Goal: Task Accomplishment & Management: Complete application form

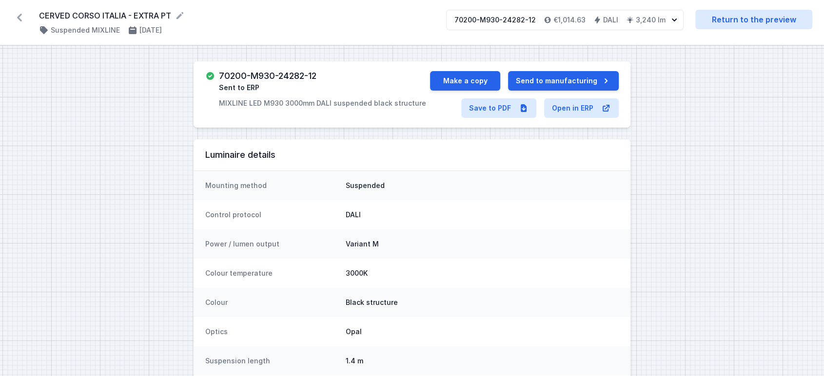
click at [21, 21] on icon at bounding box center [20, 18] width 16 height 16
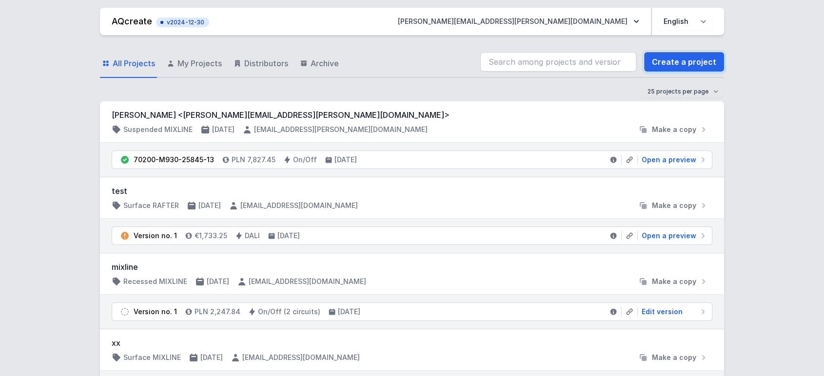
click at [686, 62] on link "Create a project" at bounding box center [684, 62] width 80 height 20
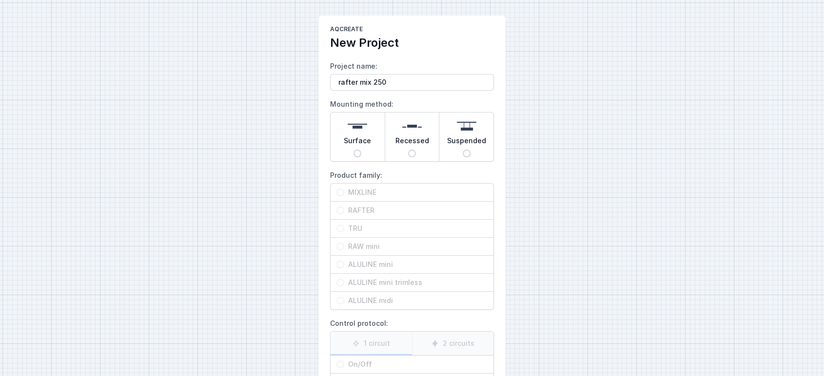
type input "rafter mix 250"
click at [412, 151] on input "Recessed" at bounding box center [412, 154] width 8 height 8
radio input "true"
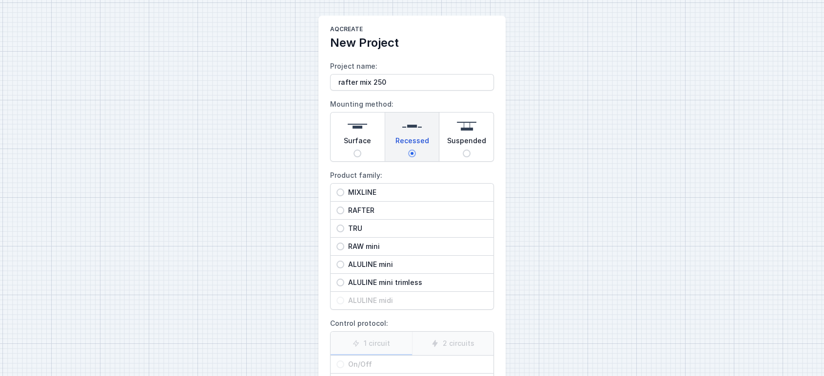
click at [372, 205] on div "RAFTER" at bounding box center [412, 211] width 163 height 18
click at [344, 207] on input "RAFTER" at bounding box center [340, 211] width 8 height 8
radio input "true"
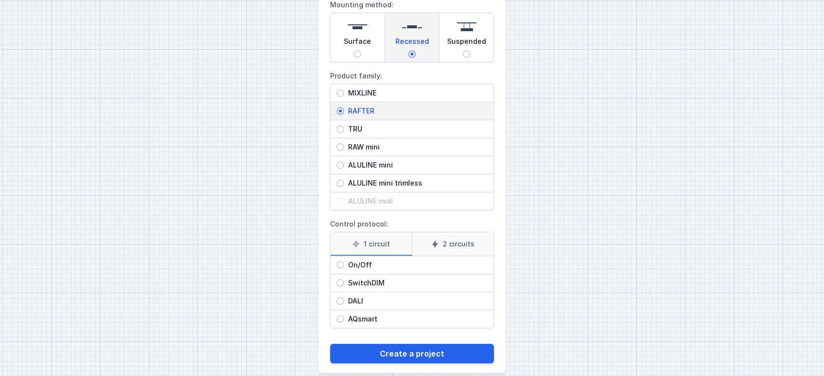
scroll to position [111, 0]
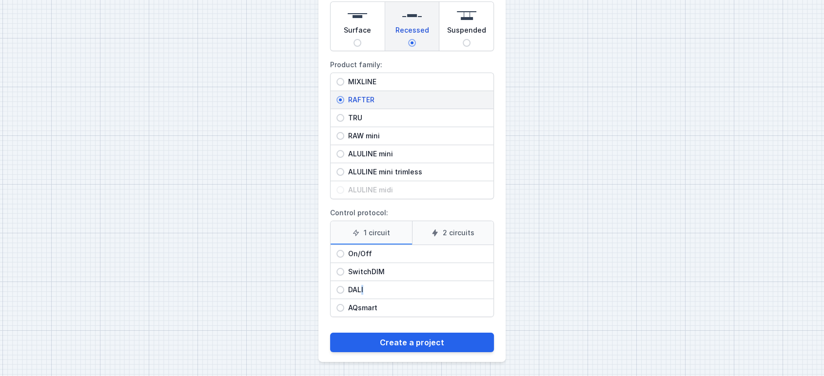
click at [363, 285] on span "DALI" at bounding box center [415, 290] width 143 height 10
click at [346, 286] on span "DALI" at bounding box center [415, 290] width 143 height 10
click at [344, 286] on input "DALI" at bounding box center [340, 290] width 8 height 8
radio input "true"
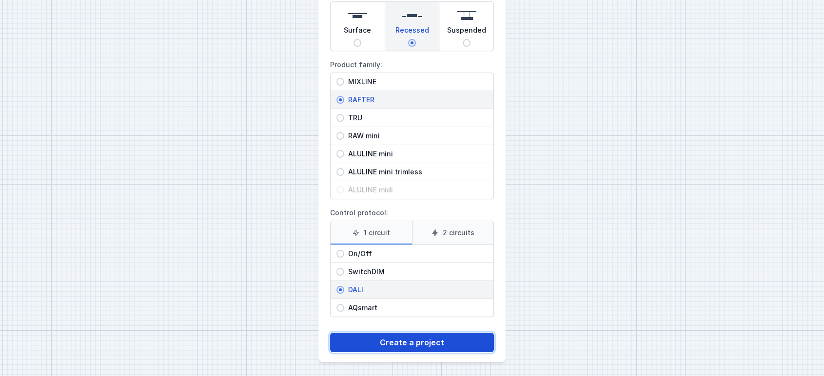
click at [386, 345] on button "Create a project" at bounding box center [412, 343] width 164 height 20
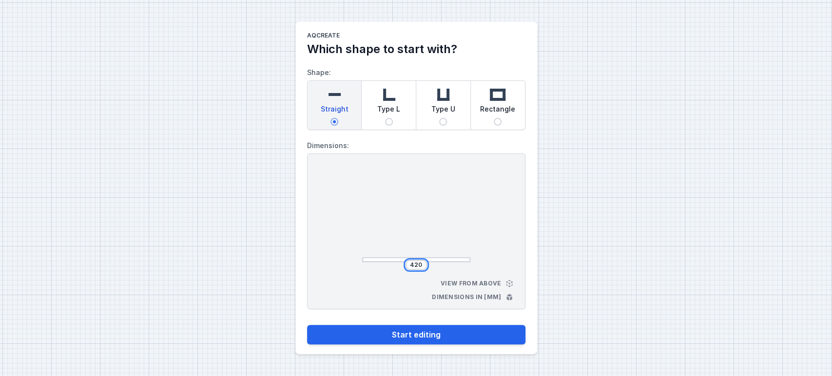
click at [415, 266] on input "420" at bounding box center [417, 265] width 16 height 8
type input "2500"
click at [431, 212] on div at bounding box center [416, 216] width 108 height 93
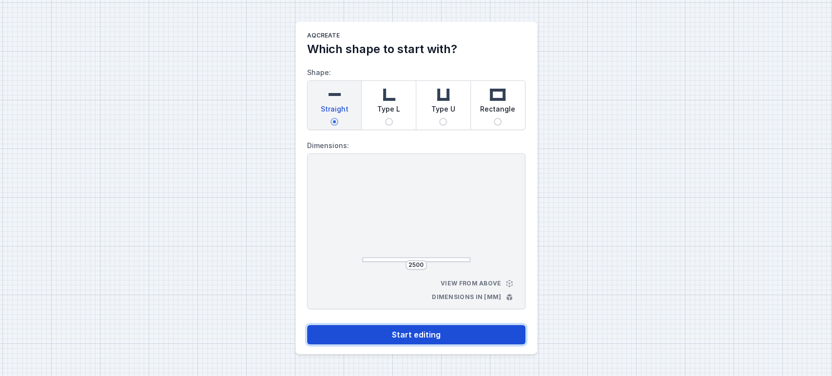
click at [413, 336] on button "Start editing" at bounding box center [416, 335] width 218 height 20
select select "M"
select select "3000"
select select "4"
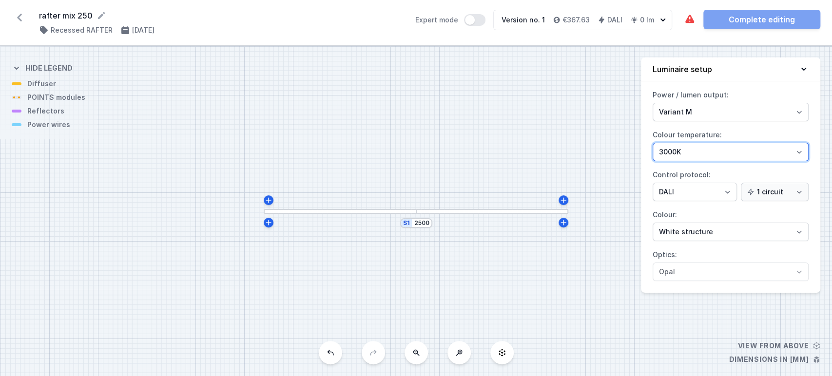
click at [697, 157] on select "2700K 3000K 4000K" at bounding box center [731, 152] width 156 height 19
select select "2700"
click at [653, 143] on select "2700K 3000K 4000K" at bounding box center [731, 152] width 156 height 19
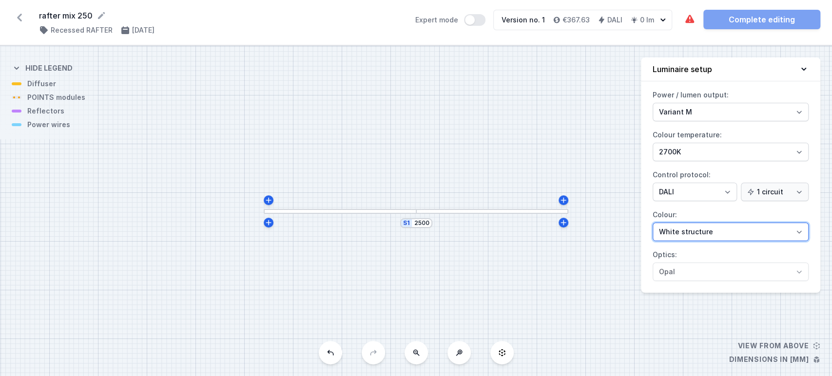
click at [683, 234] on select "White structure Black structure Gold structure Copper Gray Another colour (from…" at bounding box center [731, 232] width 156 height 19
select select "2"
click at [653, 223] on select "White structure Black structure Gold structure Copper Gray Another colour (from…" at bounding box center [731, 232] width 156 height 19
click at [802, 68] on icon at bounding box center [804, 69] width 10 height 10
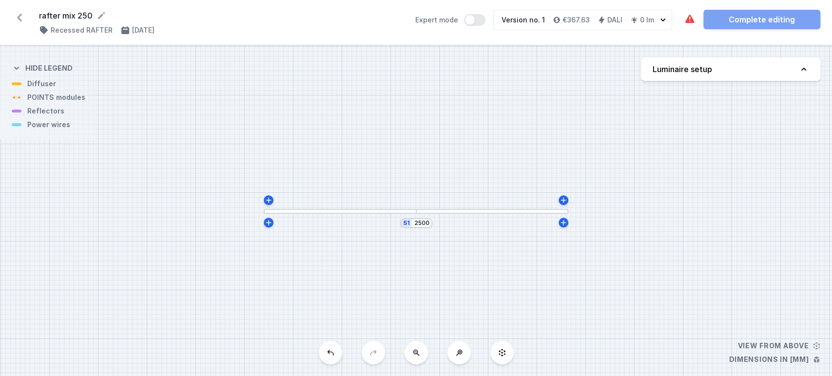
click at [430, 211] on div at bounding box center [492, 211] width 153 height 5
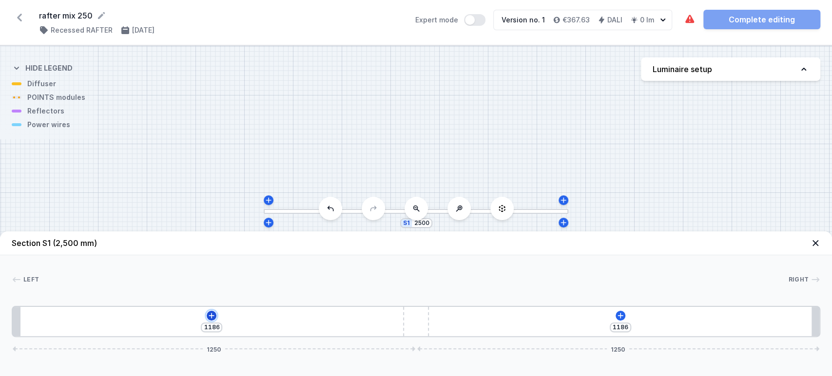
click at [211, 315] on icon at bounding box center [212, 316] width 8 height 8
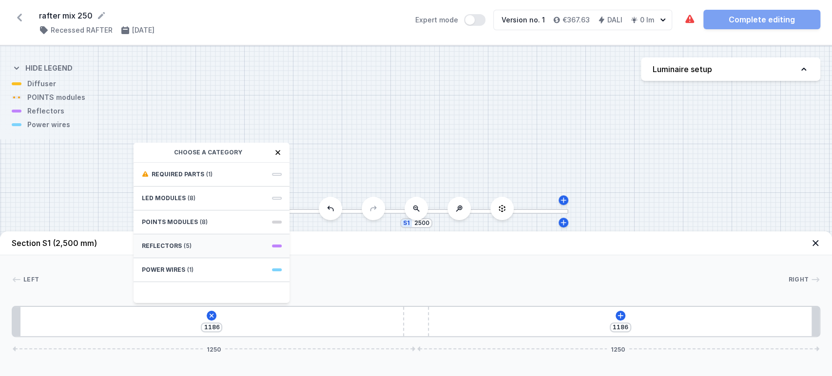
click at [164, 253] on div "Reflectors (5)" at bounding box center [212, 247] width 156 height 24
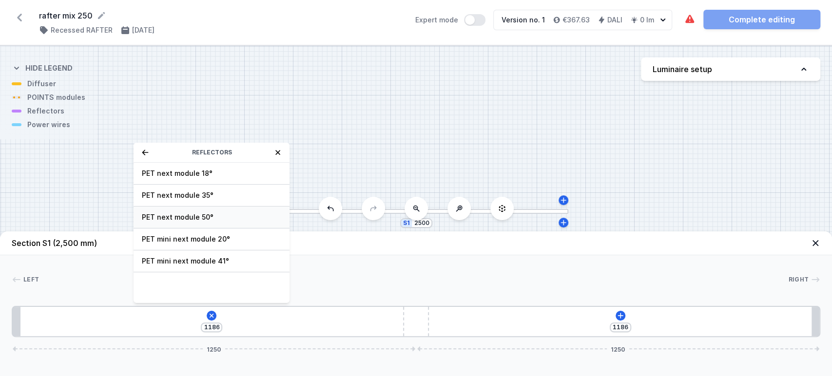
click at [162, 215] on span "PET next module 50°" at bounding box center [211, 218] width 140 height 10
type input "1116"
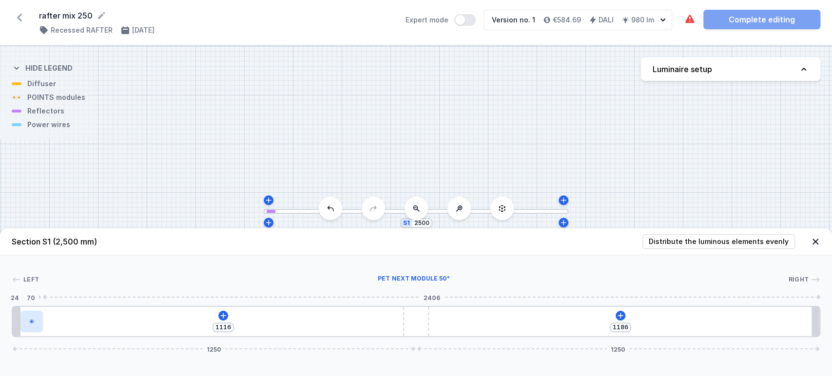
click at [32, 321] on icon at bounding box center [31, 321] width 5 height 5
select select "2515"
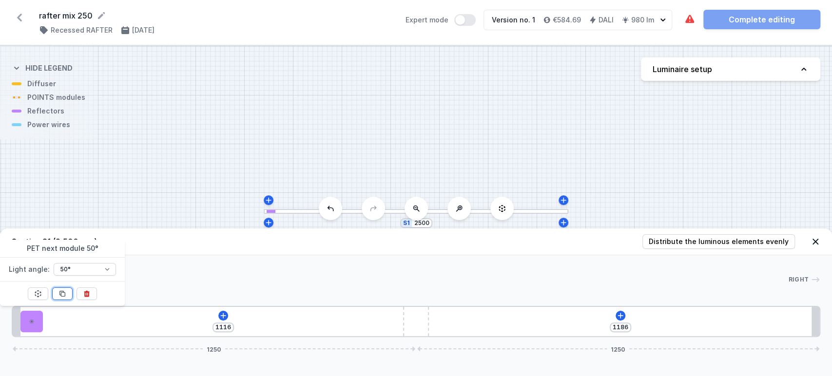
drag, startPoint x: 64, startPoint y: 295, endPoint x: 76, endPoint y: 314, distance: 22.7
click at [64, 296] on icon at bounding box center [63, 294] width 8 height 8
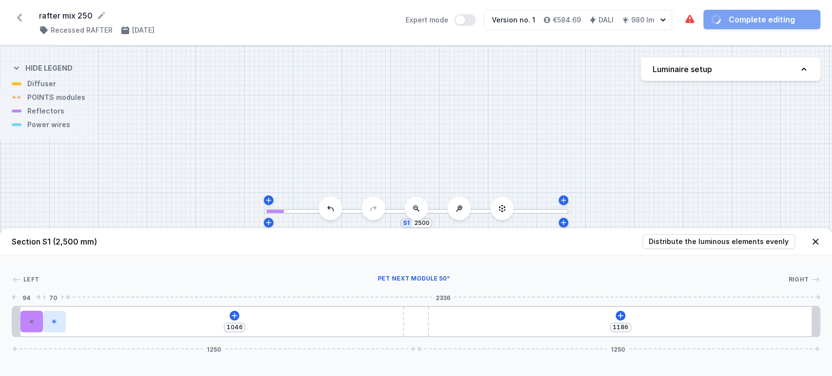
click at [64, 325] on div at bounding box center [54, 321] width 22 height 21
drag, startPoint x: 64, startPoint y: 325, endPoint x: 113, endPoint y: 325, distance: 49.2
click at [113, 325] on div at bounding box center [108, 321] width 22 height 21
type input "861"
type input "185"
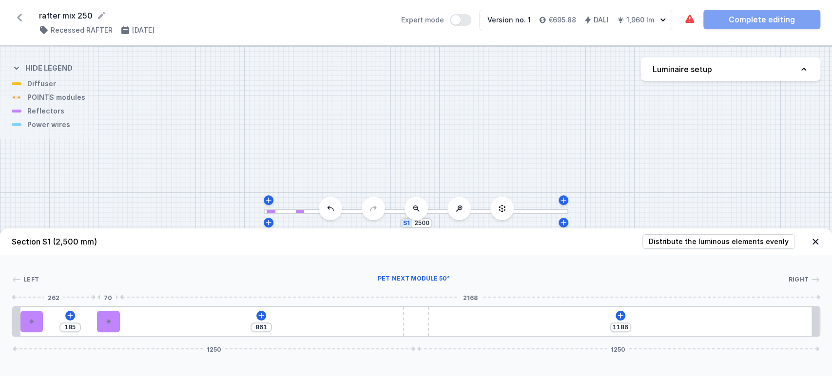
type input "814"
type input "232"
type input "769"
type input "277"
type input "714"
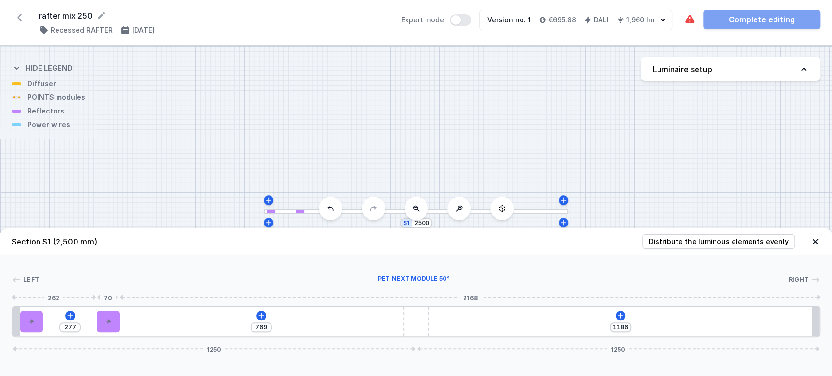
type input "332"
type input "651"
type input "395"
type input "596"
type input "450"
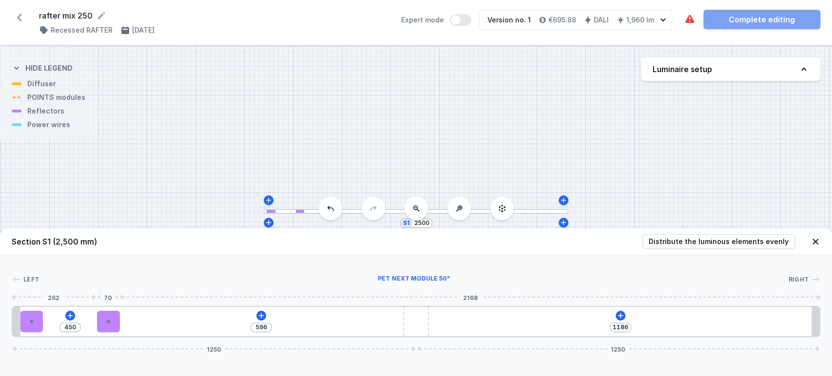
type input "525"
type input "521"
type input "381"
type input "665"
type input "290"
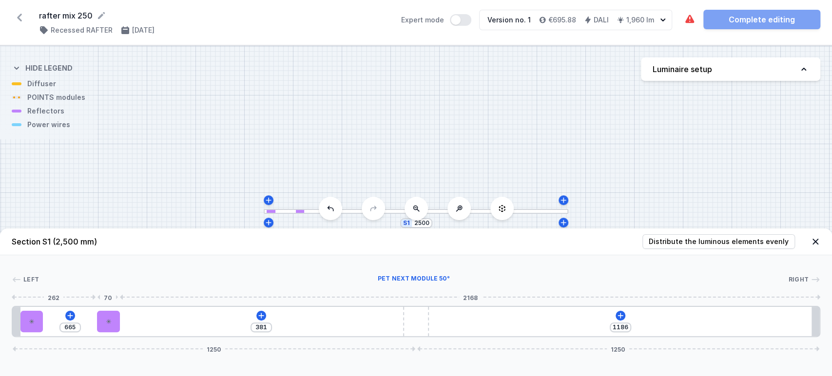
type input "756"
type input "207"
type input "839"
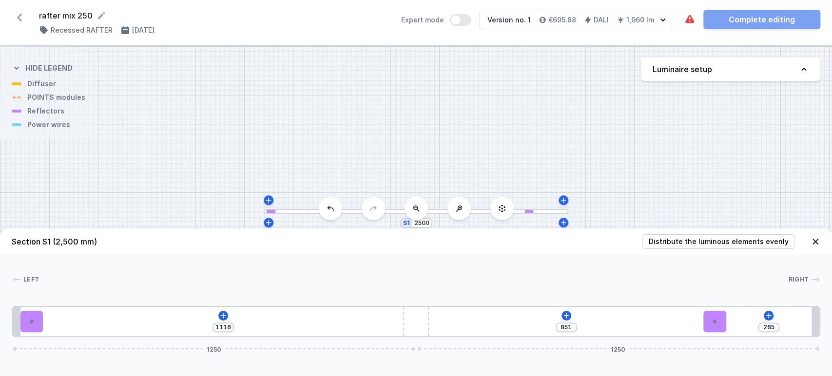
type input "249"
type input "867"
type input "241"
type input "875"
type input "239"
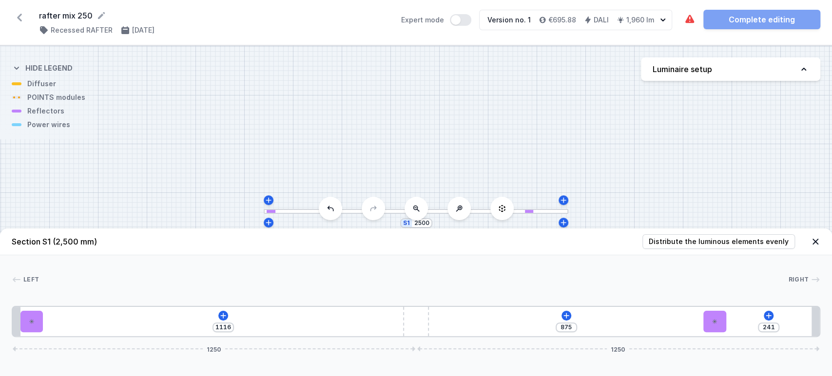
type input "877"
type input "231"
type input "885"
type input "222"
type input "894"
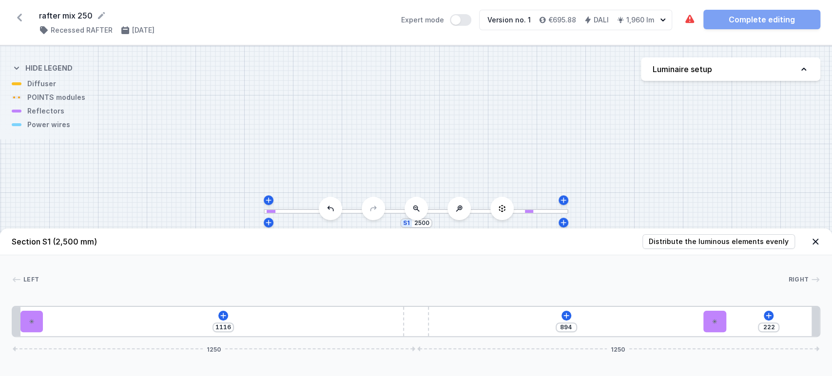
type input "193"
type input "923"
type input "164"
type input "952"
type input "141"
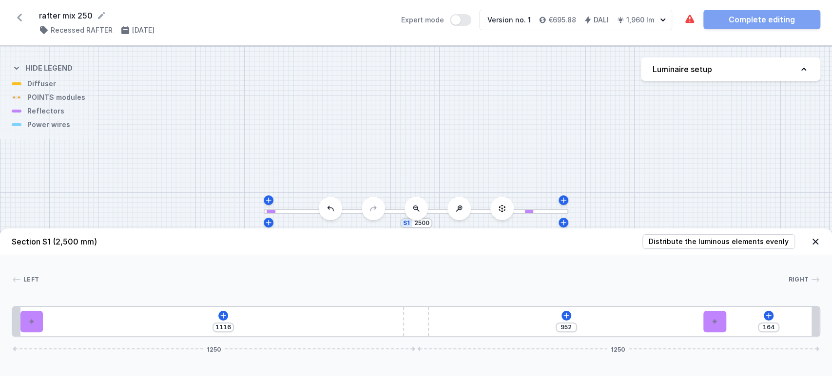
type input "975"
type input "136"
type input "980"
type input "135"
type input "981"
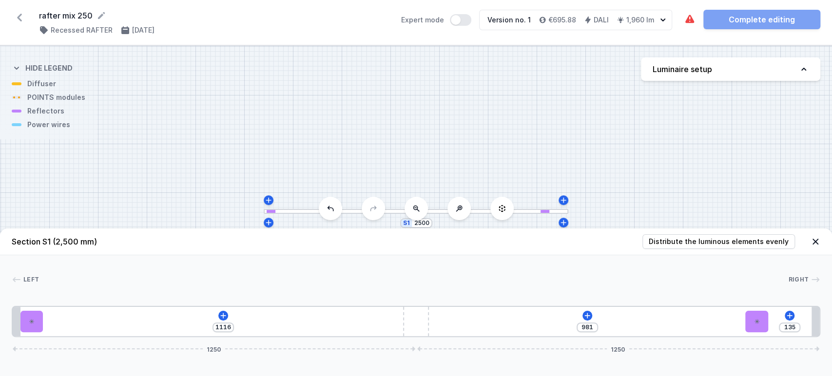
type input "132"
type input "984"
type input "126"
drag, startPoint x: 112, startPoint y: 327, endPoint x: 821, endPoint y: 323, distance: 708.4
click at [221, 314] on icon at bounding box center [223, 316] width 8 height 8
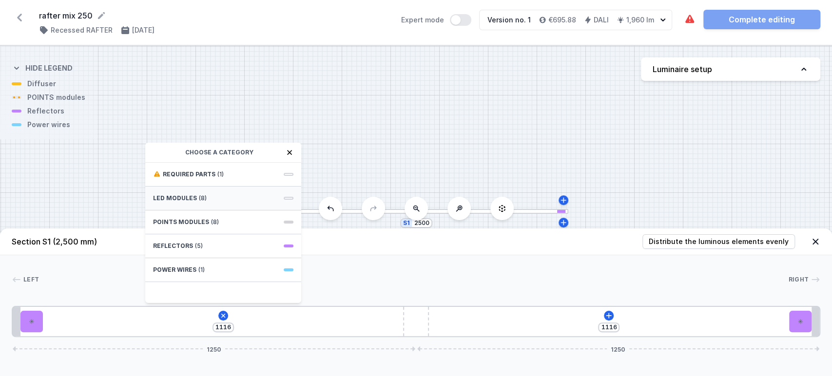
click at [191, 197] on span "LED modules" at bounding box center [175, 199] width 44 height 8
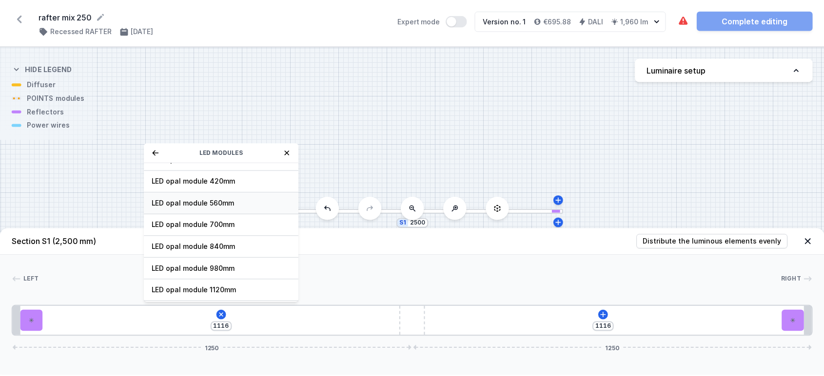
scroll to position [122, 0]
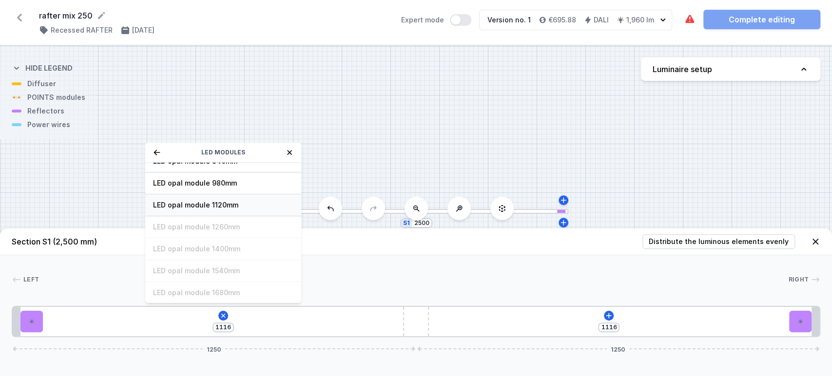
click at [190, 208] on span "LED opal module 1120mm" at bounding box center [223, 205] width 140 height 10
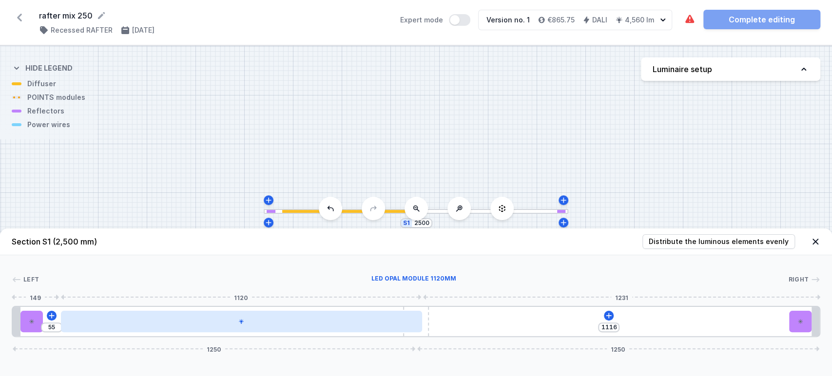
drag, startPoint x: 309, startPoint y: 317, endPoint x: 334, endPoint y: 315, distance: 25.9
click at [334, 315] on div at bounding box center [241, 321] width 361 height 21
click at [348, 324] on div at bounding box center [241, 321] width 361 height 21
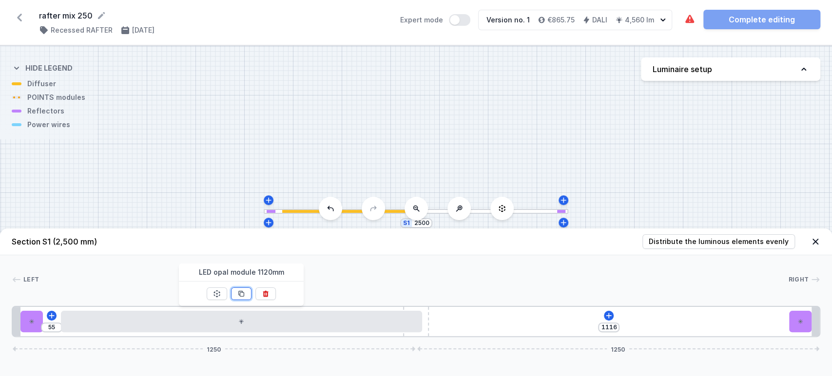
click at [244, 294] on icon at bounding box center [241, 294] width 5 height 5
type input "55"
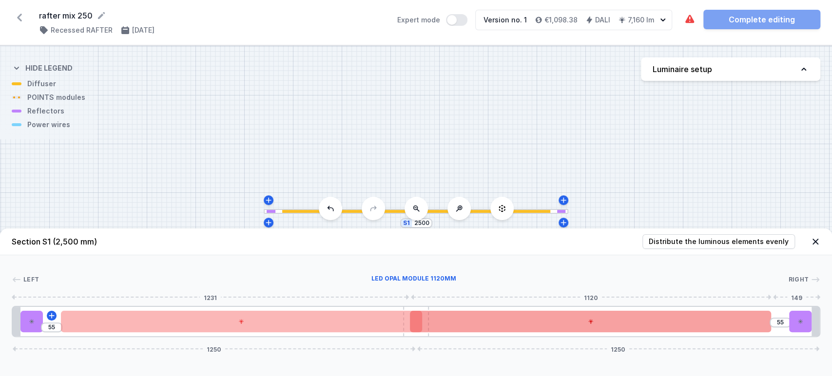
click at [504, 327] on div at bounding box center [590, 321] width 361 height 21
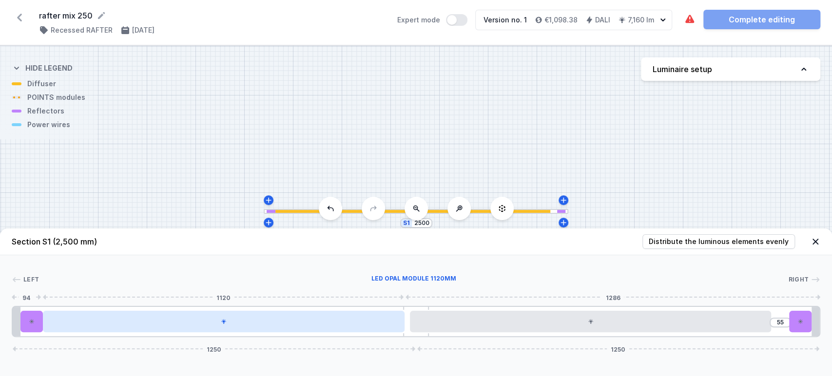
drag, startPoint x: 343, startPoint y: 321, endPoint x: 369, endPoint y: 322, distance: 25.9
click at [334, 327] on div at bounding box center [223, 321] width 361 height 21
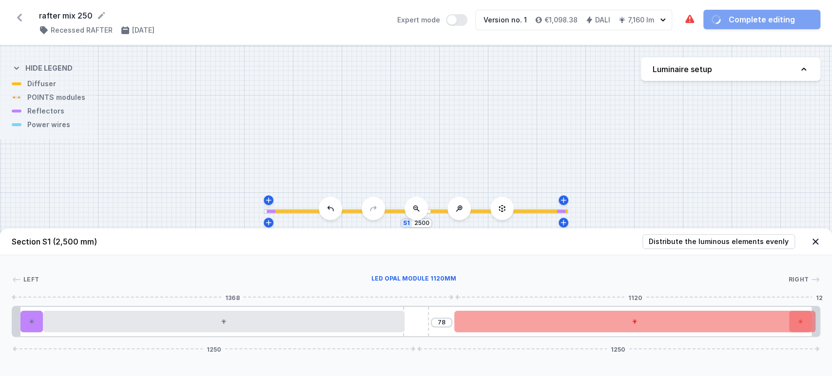
drag, startPoint x: 431, startPoint y: 321, endPoint x: 469, endPoint y: 329, distance: 38.8
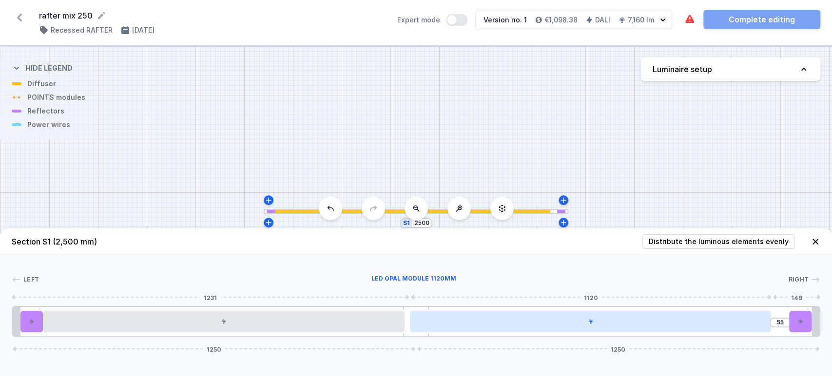
drag, startPoint x: 448, startPoint y: 327, endPoint x: 430, endPoint y: 329, distance: 17.7
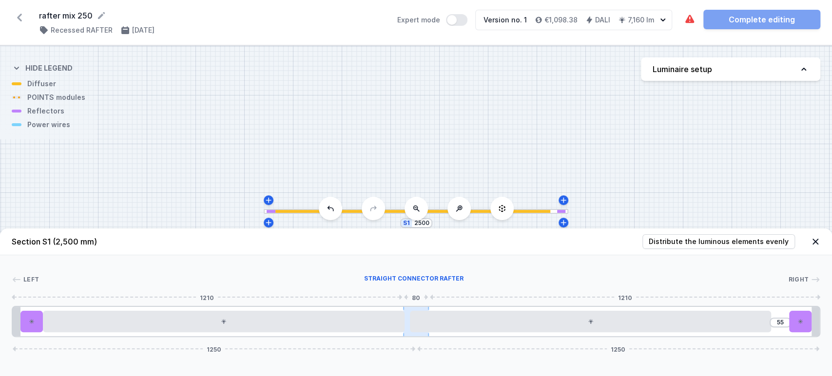
drag, startPoint x: 390, startPoint y: 325, endPoint x: 405, endPoint y: 325, distance: 15.6
click at [405, 325] on div "55 1250 1250" at bounding box center [416, 321] width 809 height 31
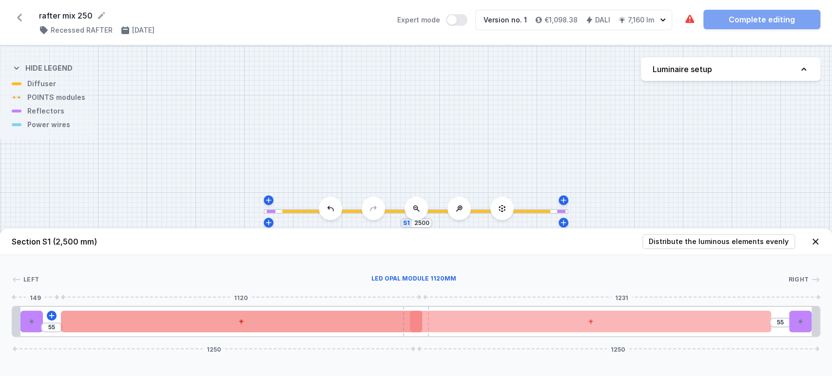
drag, startPoint x: 386, startPoint y: 325, endPoint x: 405, endPoint y: 327, distance: 19.1
click at [405, 327] on div at bounding box center [241, 321] width 361 height 21
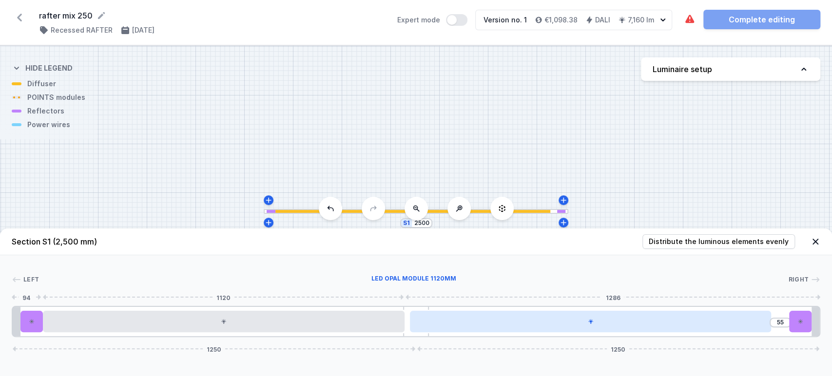
drag, startPoint x: 401, startPoint y: 323, endPoint x: 424, endPoint y: 328, distance: 23.0
click at [393, 324] on div at bounding box center [223, 321] width 361 height 21
drag, startPoint x: 445, startPoint y: 325, endPoint x: 558, endPoint y: 323, distance: 113.6
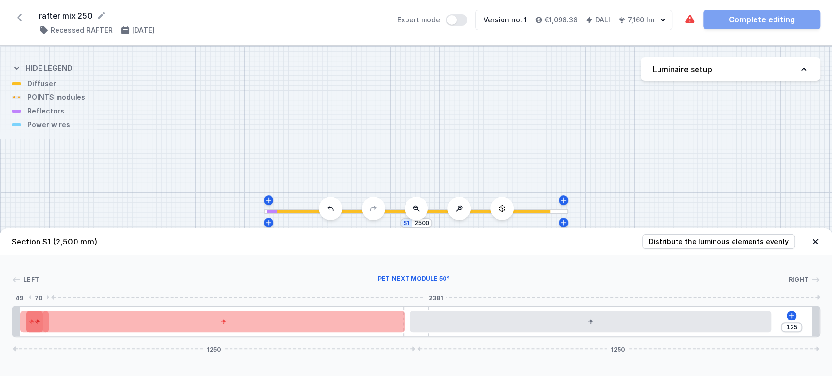
drag, startPoint x: 801, startPoint y: 322, endPoint x: 31, endPoint y: 327, distance: 769.3
click at [31, 327] on div at bounding box center [37, 321] width 22 height 21
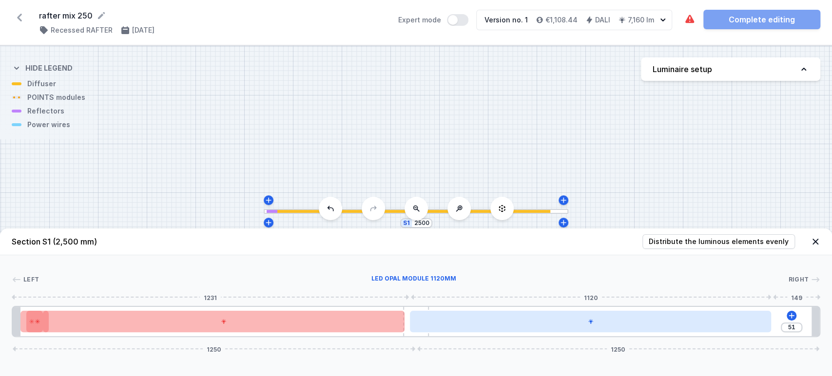
type input "42"
drag, startPoint x: 482, startPoint y: 319, endPoint x: 504, endPoint y: 331, distance: 24.2
click at [504, 331] on div at bounding box center [590, 321] width 361 height 21
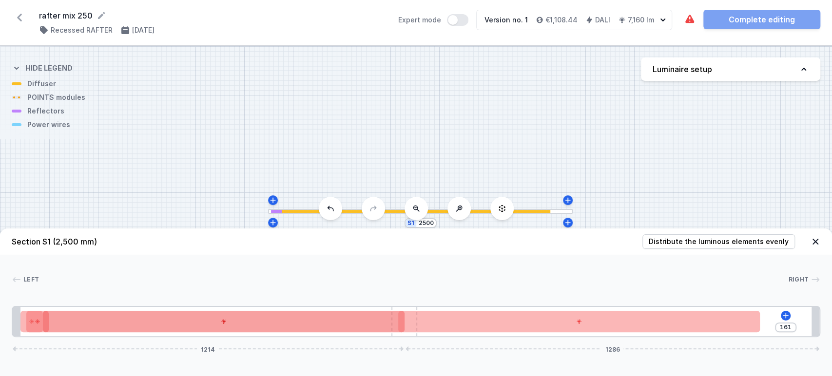
drag, startPoint x: 408, startPoint y: 331, endPoint x: 339, endPoint y: 329, distance: 68.3
click at [337, 330] on div "161 1214 1286" at bounding box center [416, 321] width 809 height 31
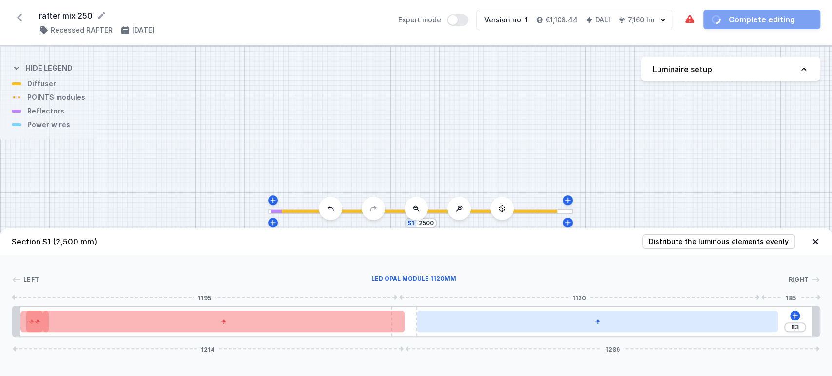
drag, startPoint x: 468, startPoint y: 312, endPoint x: 490, endPoint y: 322, distance: 24.9
click at [500, 322] on div at bounding box center [597, 321] width 361 height 21
type input "95"
type input "7"
type input "92"
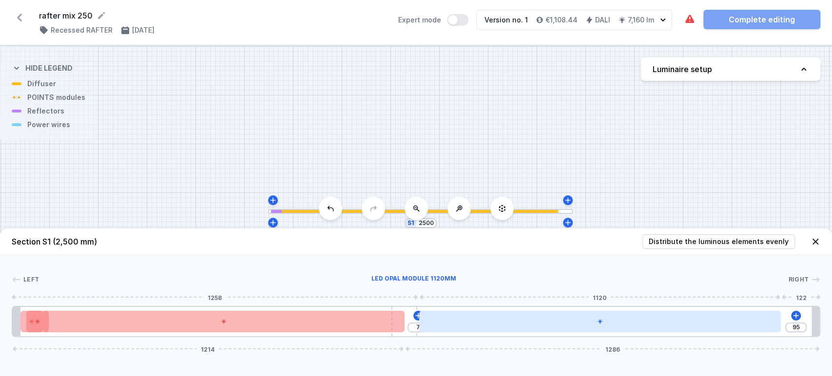
type input "10"
type input "90"
drag, startPoint x: 474, startPoint y: 323, endPoint x: 536, endPoint y: 319, distance: 62.0
click at [536, 319] on div at bounding box center [634, 321] width 361 height 21
drag, startPoint x: 415, startPoint y: 327, endPoint x: 467, endPoint y: 326, distance: 51.2
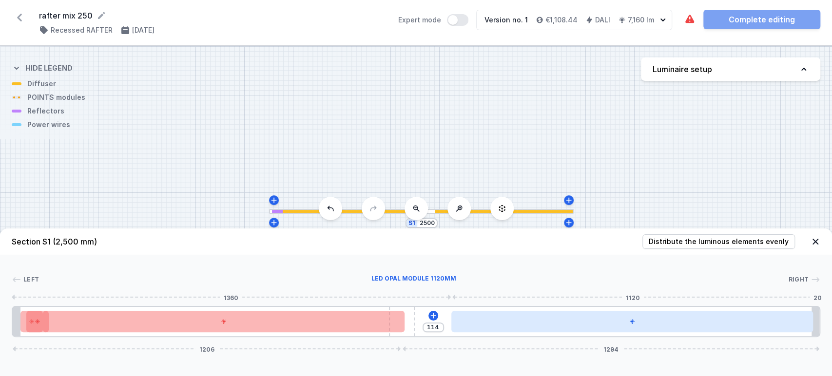
click at [467, 326] on div "114 1206 1294" at bounding box center [416, 321] width 809 height 31
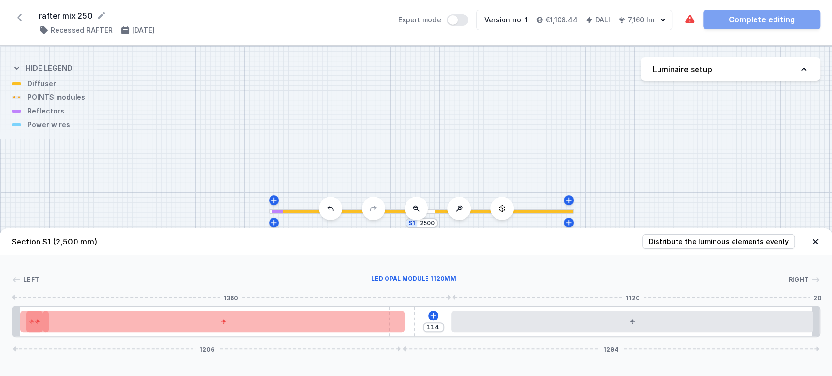
drag, startPoint x: 412, startPoint y: 325, endPoint x: 422, endPoint y: 319, distance: 11.4
click at [442, 318] on div "114 1206 1294" at bounding box center [416, 321] width 809 height 31
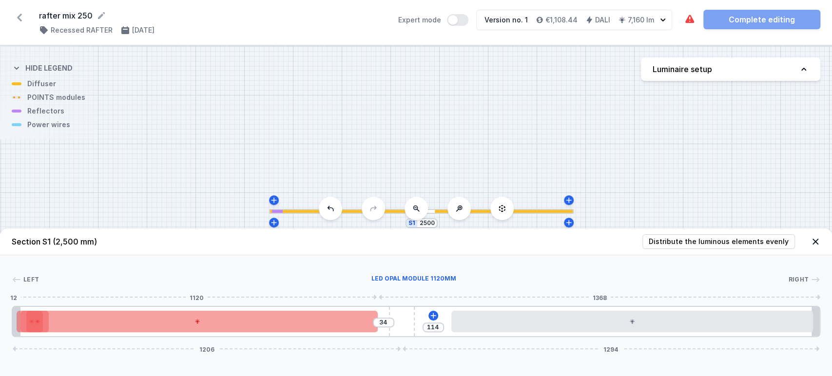
drag, startPoint x: 370, startPoint y: 327, endPoint x: 383, endPoint y: 329, distance: 13.8
click at [364, 329] on div at bounding box center [197, 321] width 361 height 21
drag, startPoint x: 336, startPoint y: 327, endPoint x: 341, endPoint y: 324, distance: 5.0
click at [333, 324] on div at bounding box center [197, 321] width 361 height 21
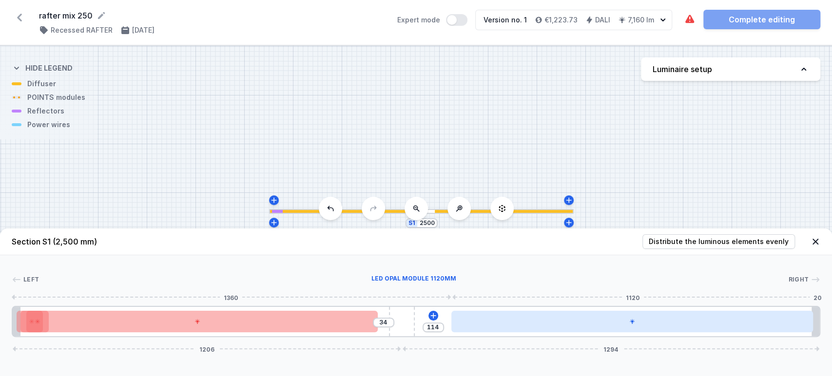
drag, startPoint x: 398, startPoint y: 327, endPoint x: 548, endPoint y: 325, distance: 150.7
click at [541, 325] on div "34 114 1206 1294" at bounding box center [416, 321] width 809 height 31
type input "21"
type input "89"
type input "17"
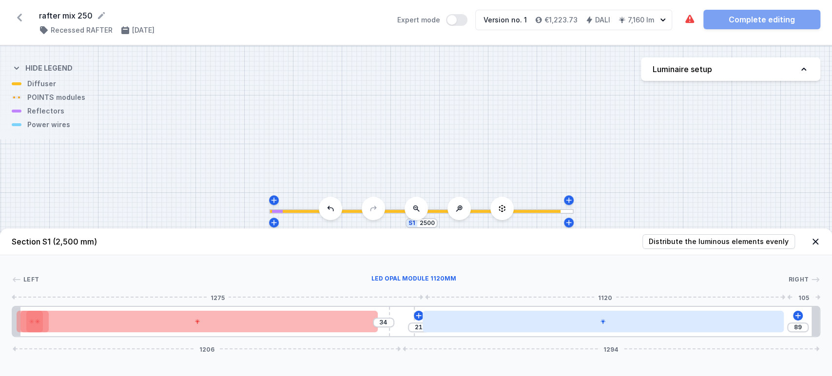
type input "93"
type input "14"
type input "96"
type input "5"
drag, startPoint x: 530, startPoint y: 324, endPoint x: 441, endPoint y: 321, distance: 89.3
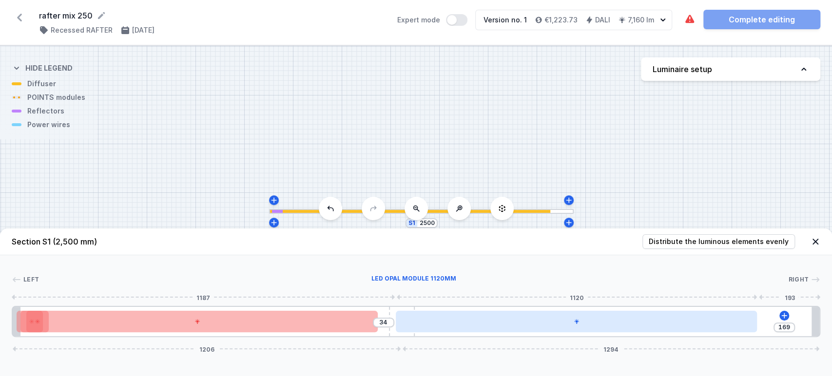
click at [437, 323] on div at bounding box center [576, 321] width 361 height 21
click at [541, 322] on div at bounding box center [576, 321] width 361 height 21
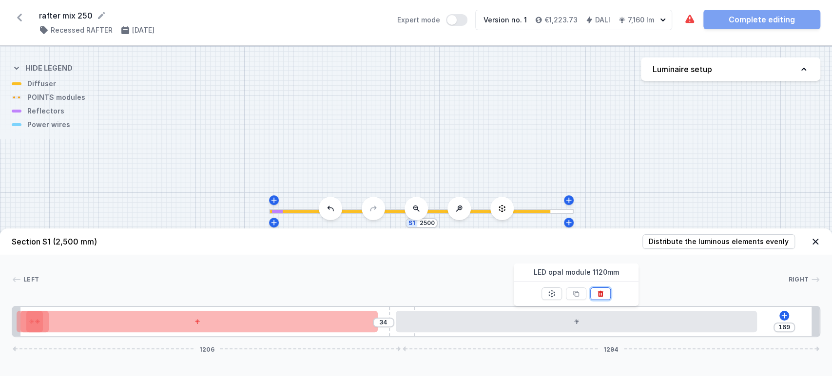
click at [601, 295] on icon at bounding box center [600, 294] width 5 height 6
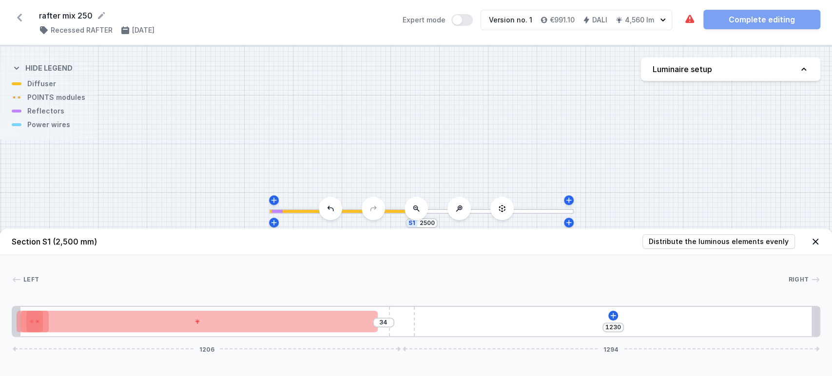
click at [331, 210] on icon at bounding box center [331, 209] width 8 height 8
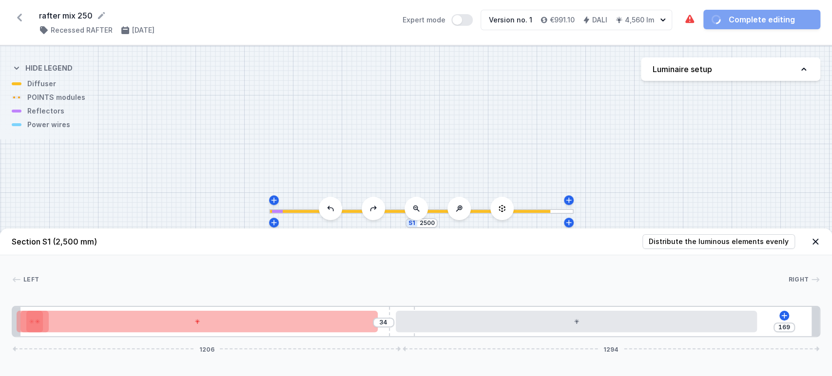
click at [331, 210] on icon at bounding box center [331, 209] width 8 height 8
type input "96"
type input "14"
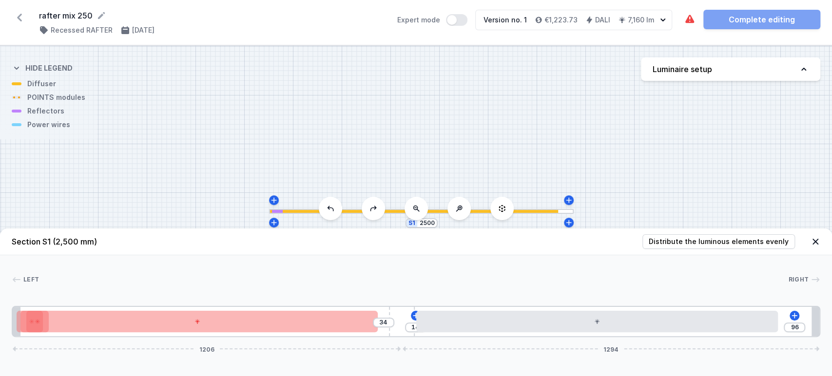
click at [331, 210] on icon at bounding box center [331, 209] width 8 height 8
type input "93"
type input "17"
click at [331, 210] on icon at bounding box center [331, 209] width 8 height 8
type input "89"
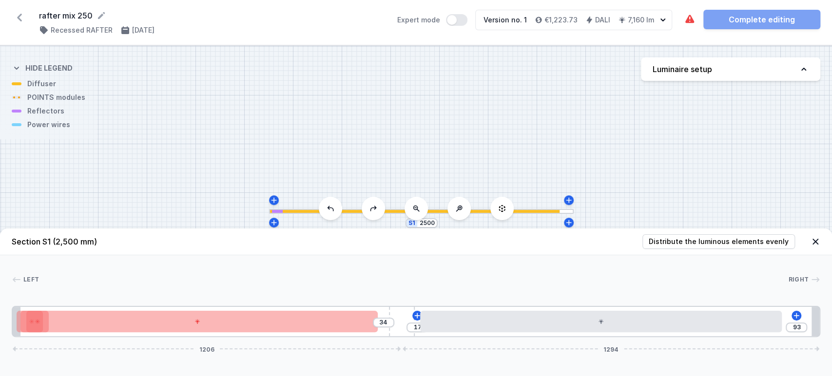
type input "21"
click at [331, 210] on icon at bounding box center [331, 209] width 8 height 8
type input "86"
type input "24"
click at [331, 210] on icon at bounding box center [331, 209] width 8 height 8
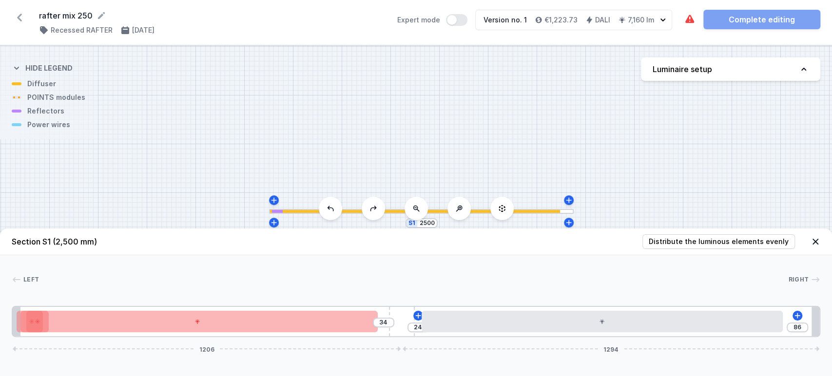
type input "81"
type input "29"
click at [331, 210] on icon at bounding box center [331, 209] width 8 height 8
type input "74"
type input "36"
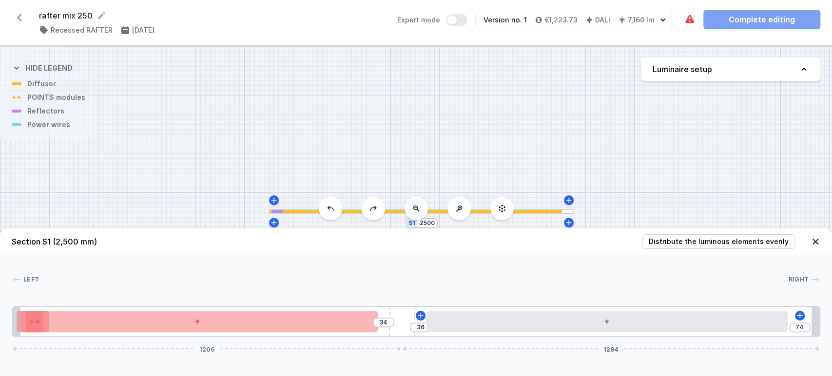
click at [331, 210] on icon at bounding box center [331, 209] width 8 height 8
type input "59"
type input "51"
click at [331, 210] on icon at bounding box center [331, 209] width 8 height 8
type input "56"
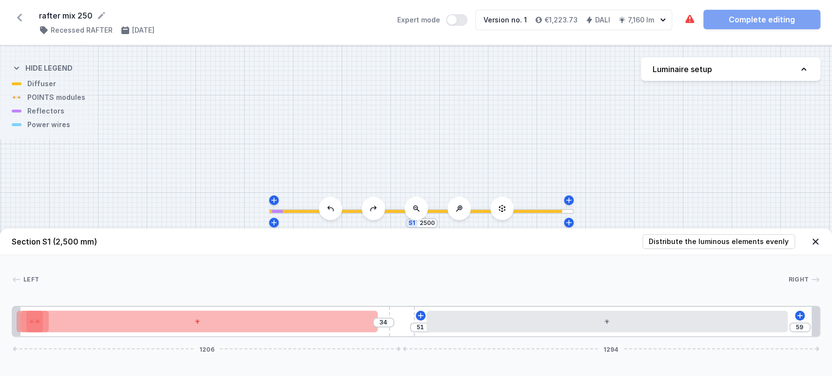
type input "54"
click at [331, 210] on icon at bounding box center [331, 209] width 8 height 8
type input "44"
click at [331, 210] on icon at bounding box center [331, 209] width 8 height 8
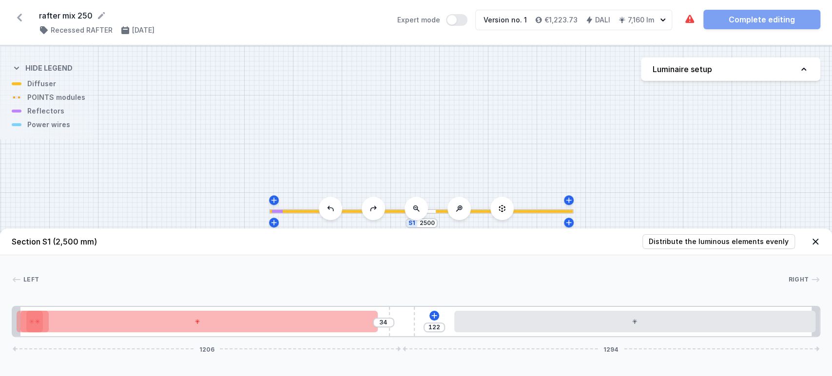
type input "114"
click at [331, 210] on icon at bounding box center [331, 209] width 8 height 8
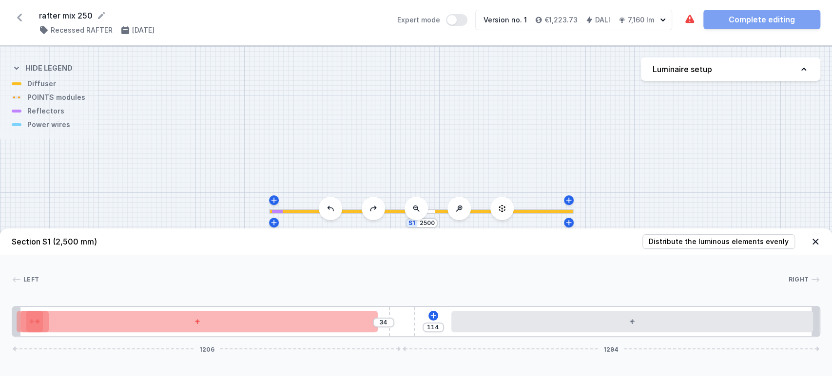
click at [331, 210] on icon at bounding box center [331, 209] width 8 height 8
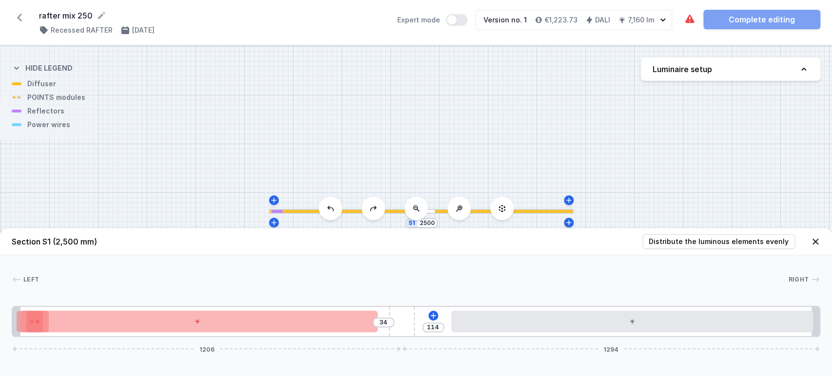
click at [331, 210] on icon at bounding box center [331, 209] width 8 height 8
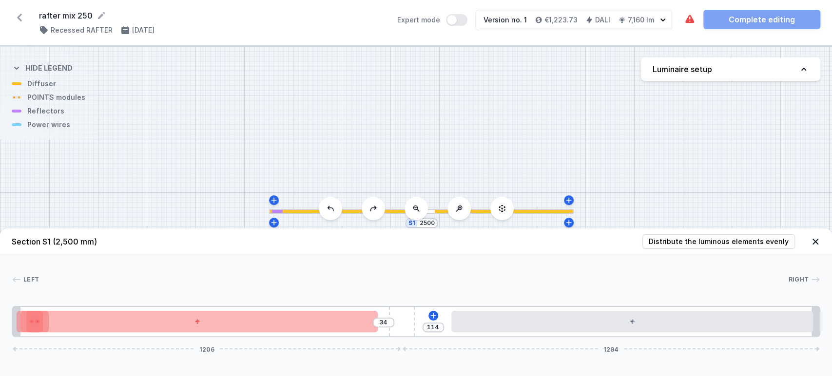
click at [331, 210] on icon at bounding box center [331, 209] width 8 height 8
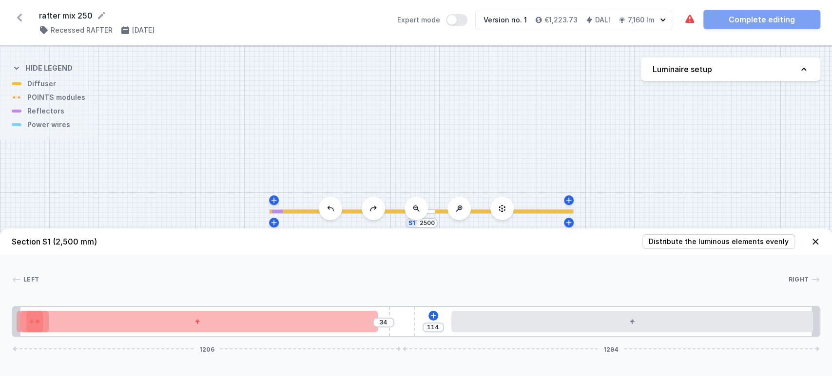
drag, startPoint x: 331, startPoint y: 210, endPoint x: 403, endPoint y: 217, distance: 72.1
click at [329, 210] on icon at bounding box center [331, 209] width 8 height 8
drag, startPoint x: 393, startPoint y: 323, endPoint x: 420, endPoint y: 337, distance: 30.1
click at [420, 337] on div "34 114 1206 1294" at bounding box center [416, 321] width 809 height 31
type input "41"
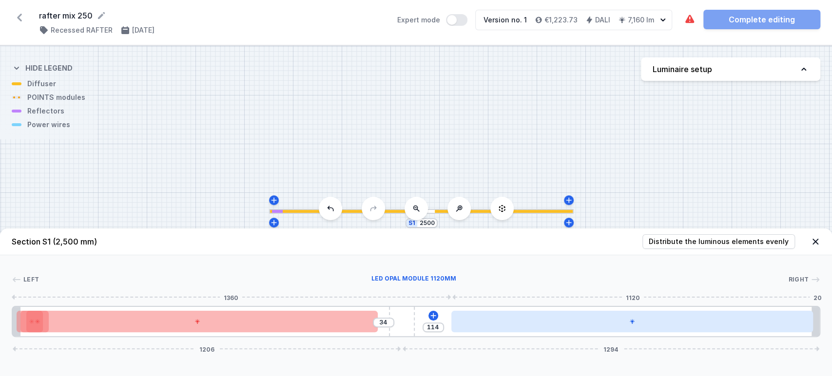
drag, startPoint x: 404, startPoint y: 327, endPoint x: 502, endPoint y: 321, distance: 98.2
click at [482, 326] on div "34 114 1206 1294" at bounding box center [416, 321] width 809 height 31
type input "8"
click at [475, 326] on div at bounding box center [597, 321] width 361 height 21
type input "67"
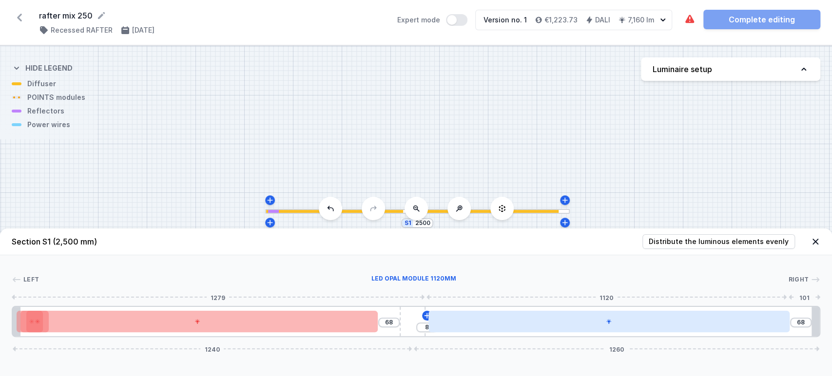
type input "69"
type input "62"
type input "74"
type input "59"
type input "77"
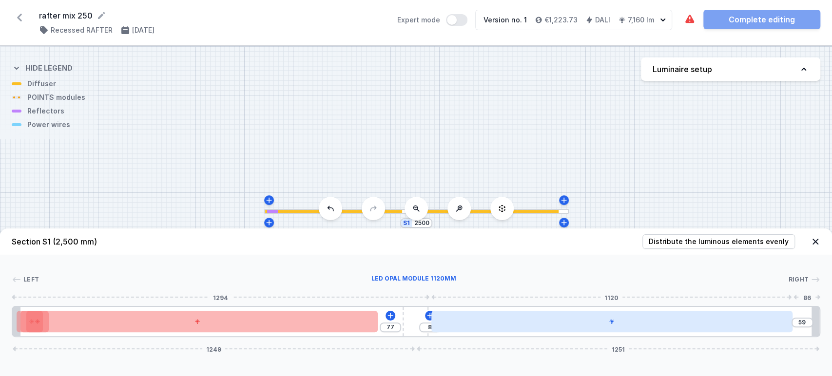
type input "58"
type input "78"
type input "61"
type input "75"
type input "62"
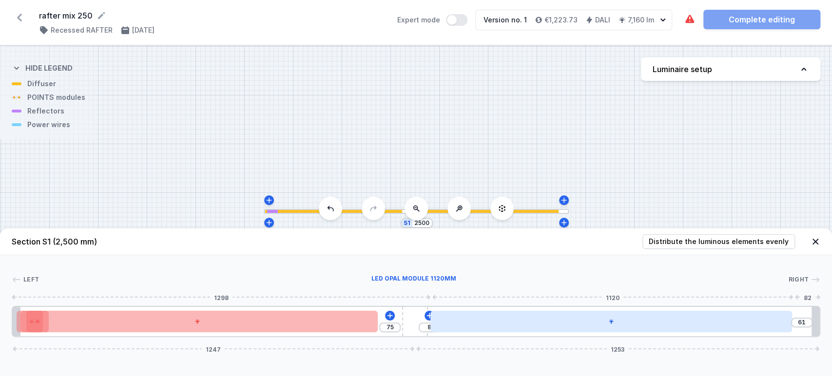
type input "74"
type input "65"
type input "71"
type input "68"
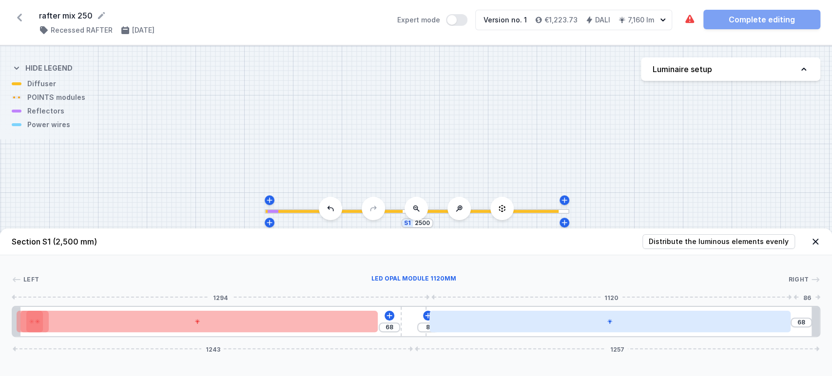
type input "70"
type input "66"
type input "73"
type input "63"
type input "74"
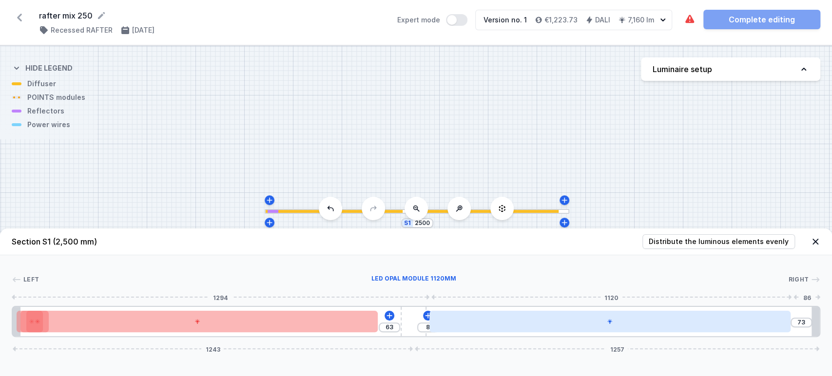
type input "62"
type input "77"
type input "59"
type input "79"
type input "57"
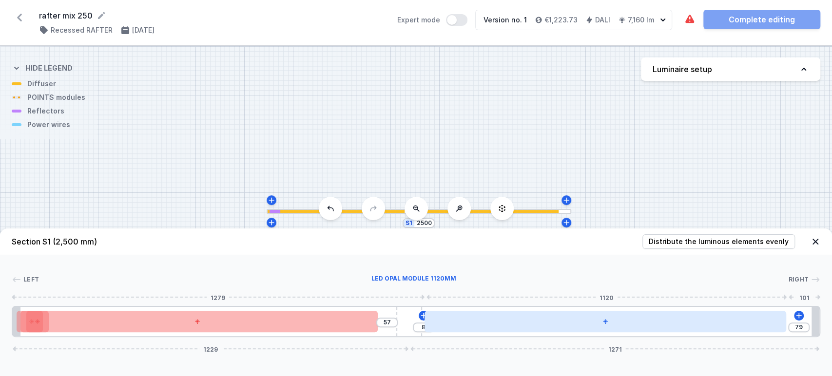
type input "80"
type input "56"
type input "82"
type input "54"
type input "85"
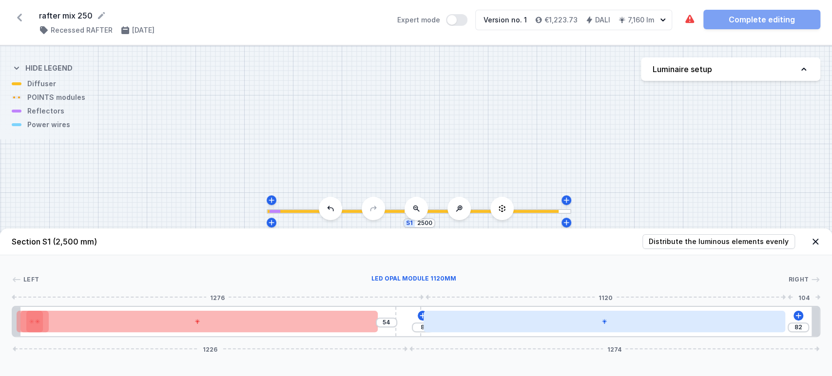
type input "51"
type input "86"
type input "50"
type input "87"
type input "49"
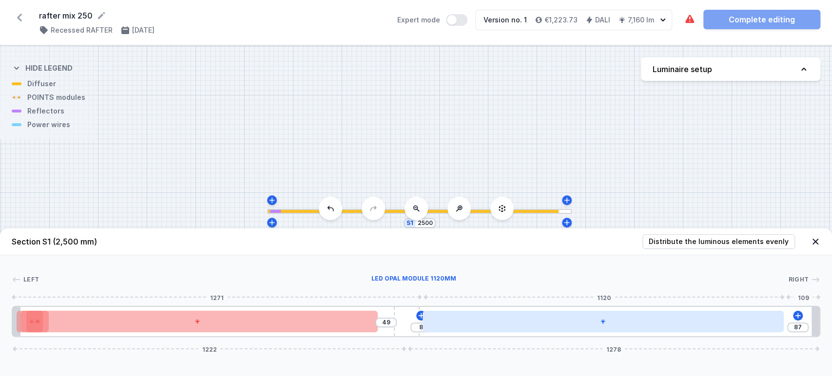
type input "90"
type input "46"
type input "92"
type input "44"
type input "93"
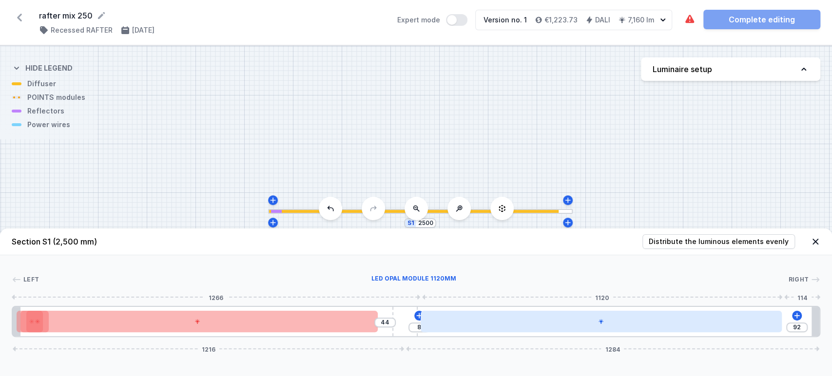
type input "43"
type input "96"
type input "40"
type input "95"
type input "41"
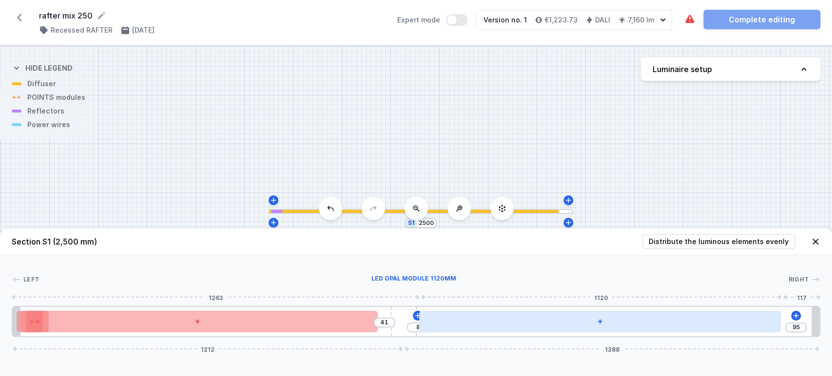
type input "93"
type input "43"
type input "92"
type input "44"
type input "89"
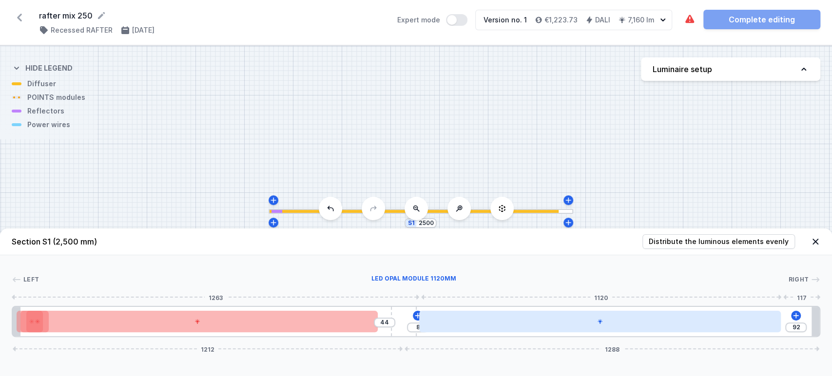
type input "47"
type input "87"
type input "49"
type input "86"
type input "50"
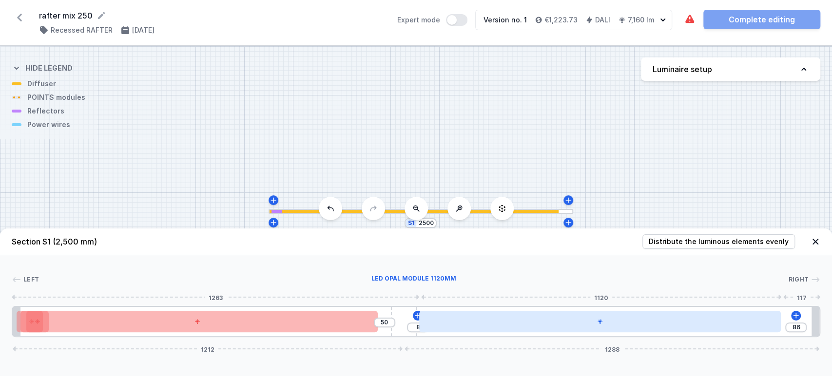
type input "83"
type input "53"
type input "82"
type input "54"
type input "79"
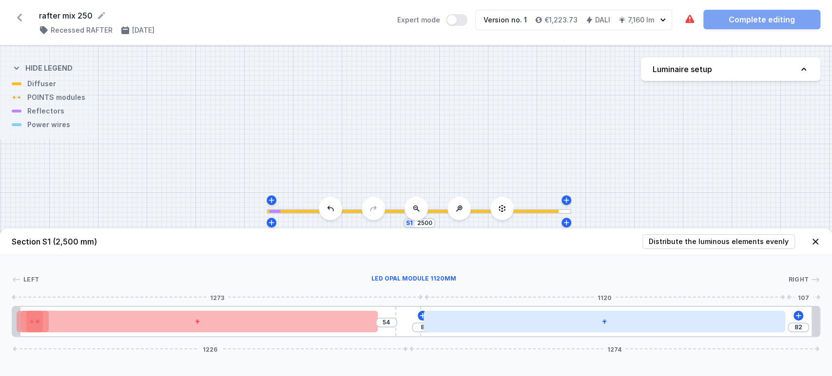
type input "57"
type input "74"
type input "62"
type input "71"
type input "65"
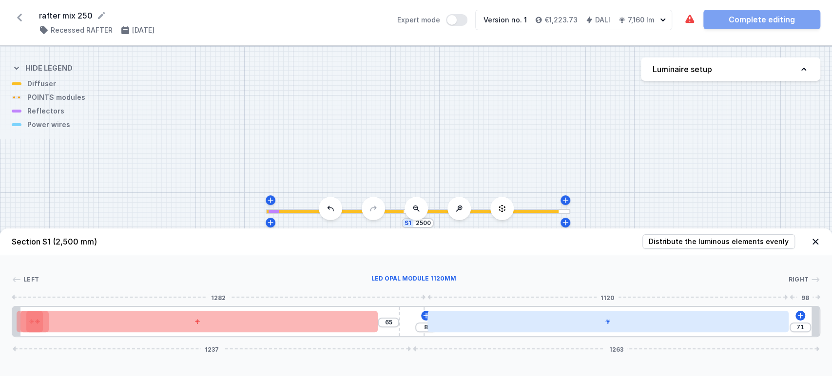
type input "70"
type input "66"
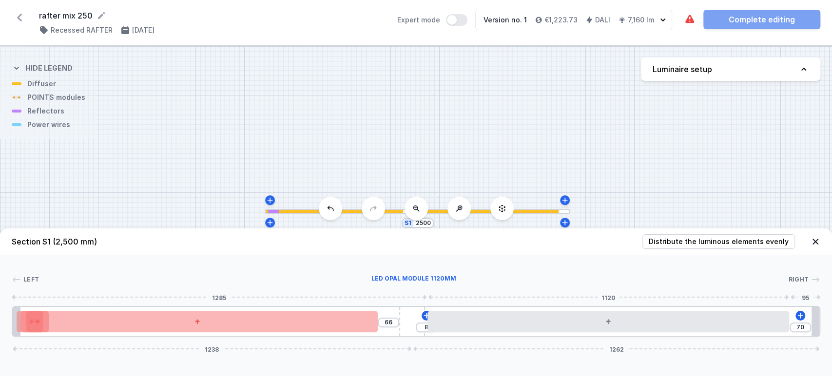
type input "68"
type input "67"
type input "69"
type input "70"
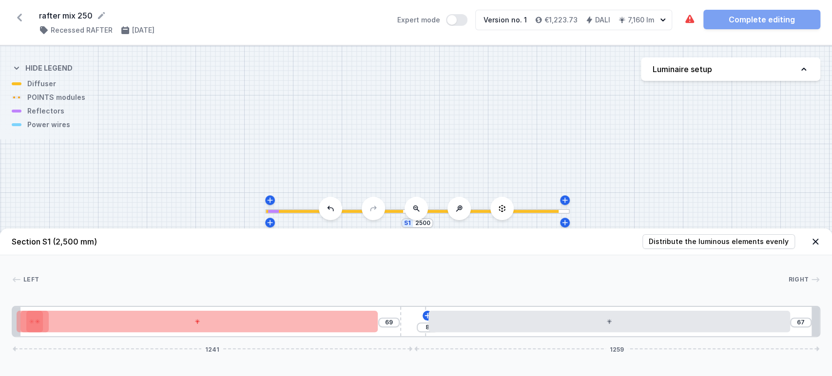
type input "66"
type input "73"
type input "63"
type input "71"
type input "65"
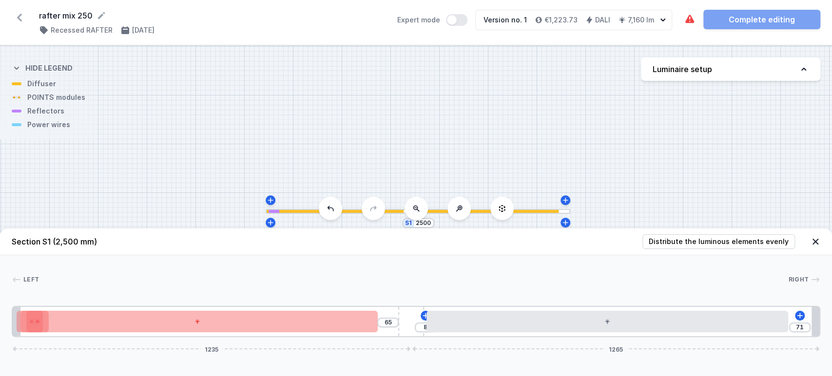
type input "64"
type input "72"
type input "62"
type input "74"
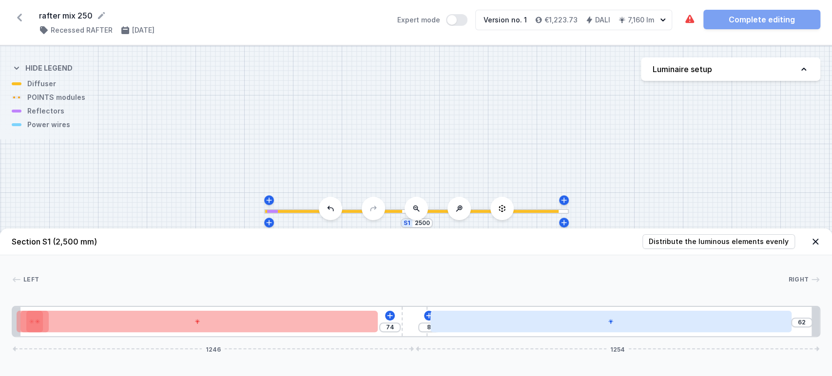
type input "64"
type input "72"
type input "62"
type input "74"
type input "61"
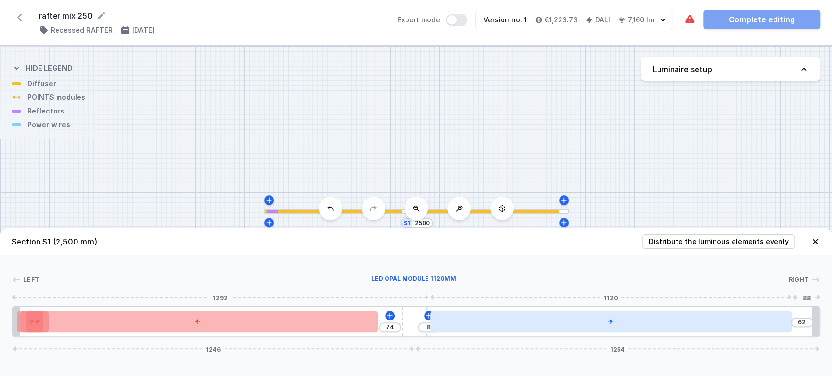
type input "75"
type input "59"
type input "77"
type input "58"
type input "78"
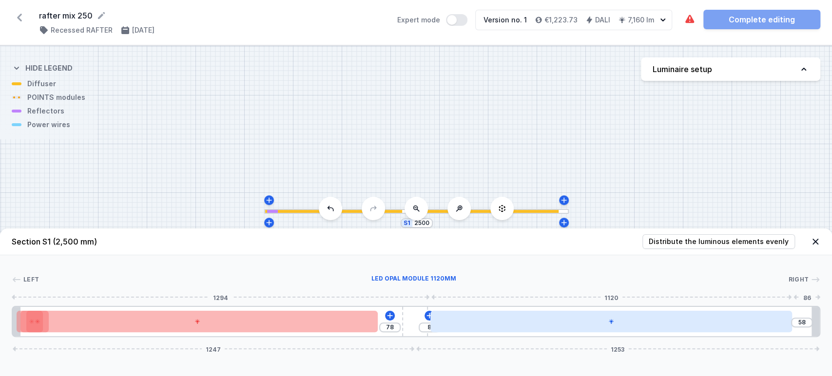
type input "55"
type input "81"
type input "53"
type input "83"
type input "50"
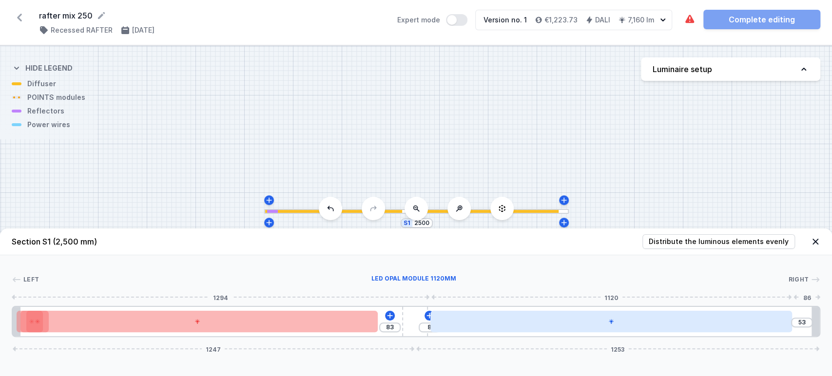
type input "86"
type input "49"
type input "87"
type input "47"
type input "89"
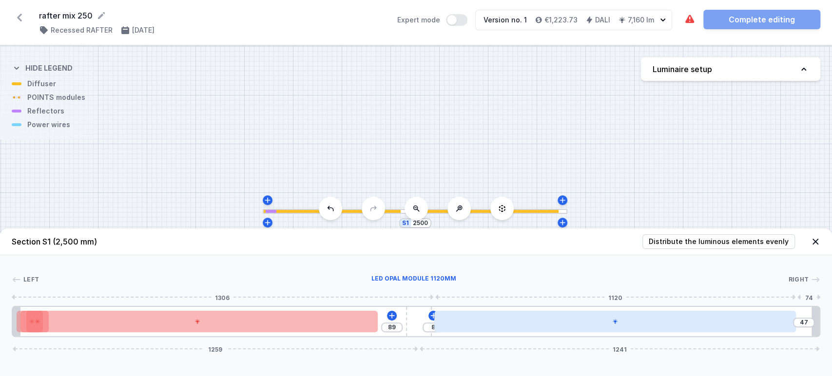
type input "46"
type input "90"
type input "42"
type input "94"
type input "40"
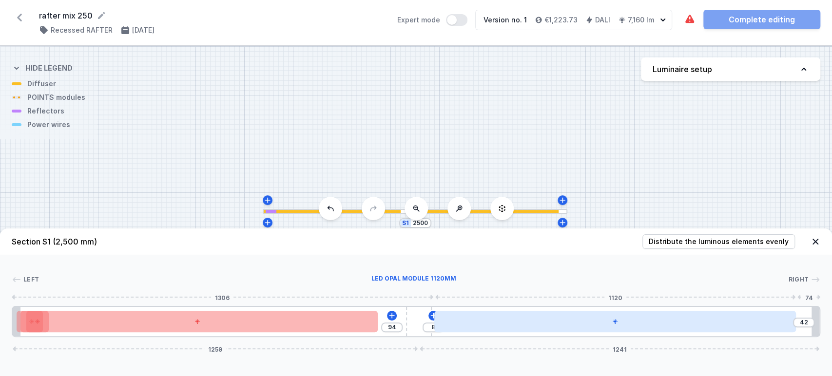
type input "96"
type input "39"
type input "97"
type input "37"
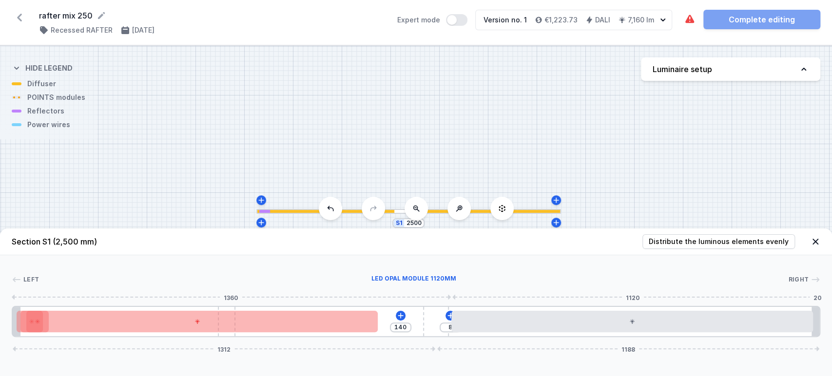
drag, startPoint x: 404, startPoint y: 329, endPoint x: 519, endPoint y: 335, distance: 115.2
click at [465, 330] on div "140 8 1312 1188" at bounding box center [416, 321] width 809 height 31
click at [519, 333] on div "140 8 1312 1188" at bounding box center [416, 321] width 809 height 31
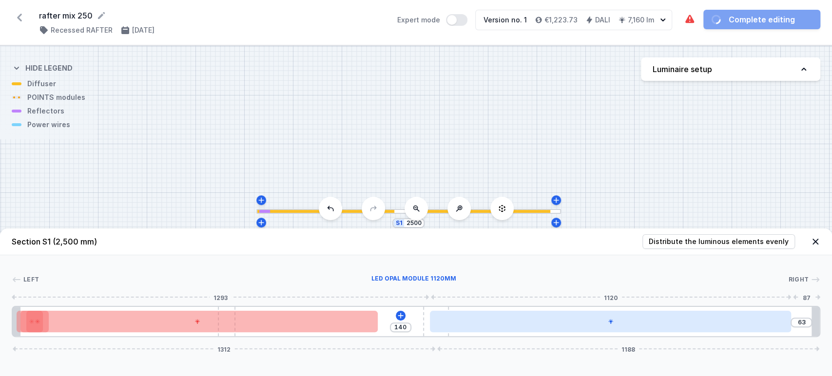
click at [525, 326] on div at bounding box center [610, 321] width 361 height 21
click at [577, 325] on div at bounding box center [610, 321] width 361 height 21
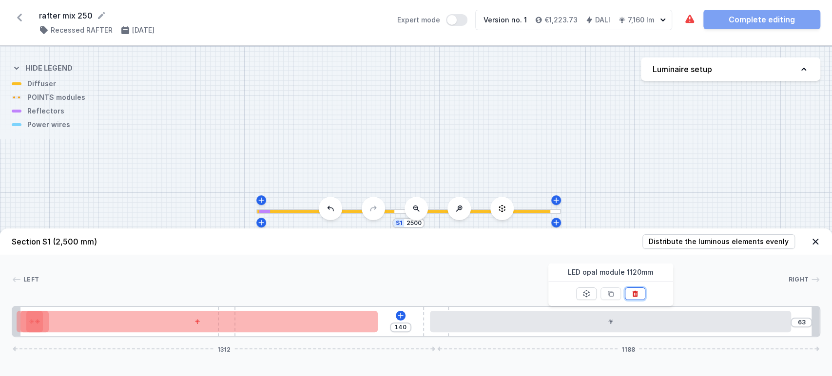
click at [630, 292] on button at bounding box center [635, 294] width 20 height 13
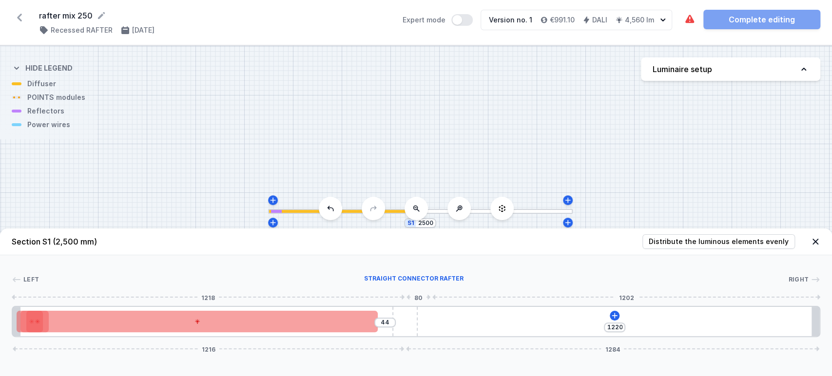
drag, startPoint x: 428, startPoint y: 329, endPoint x: 371, endPoint y: 322, distance: 57.9
click at [417, 329] on div at bounding box center [405, 321] width 26 height 29
click at [318, 321] on div at bounding box center [197, 321] width 361 height 21
click at [318, 323] on div at bounding box center [197, 321] width 361 height 21
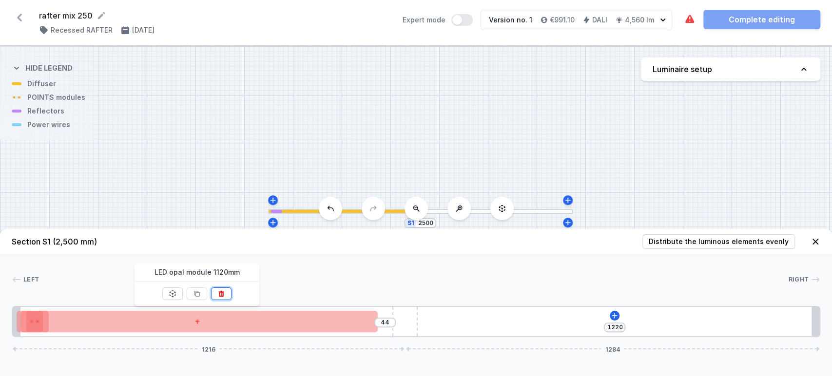
click at [224, 293] on icon at bounding box center [221, 294] width 8 height 8
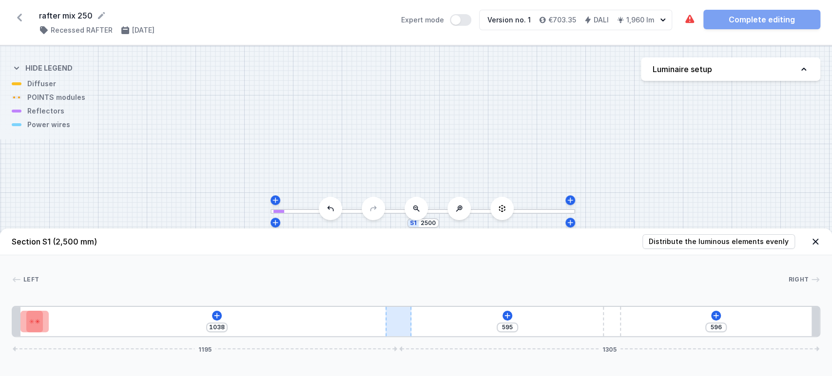
drag, startPoint x: 406, startPoint y: 321, endPoint x: 388, endPoint y: 319, distance: 18.1
click at [417, 325] on div "1038 595 596 1195 1305" at bounding box center [416, 321] width 809 height 31
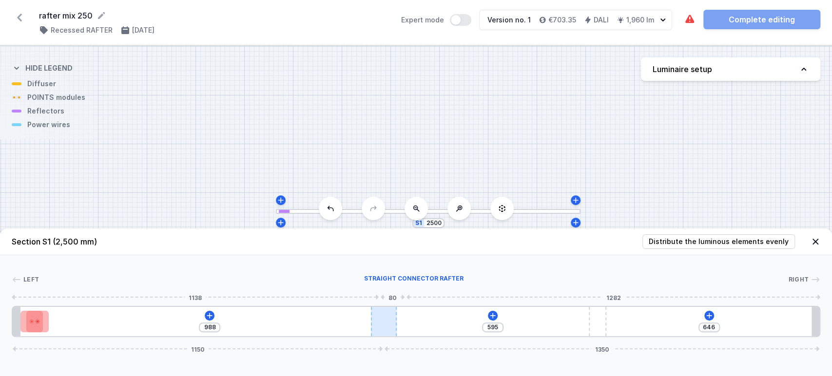
click at [392, 321] on div at bounding box center [384, 321] width 26 height 29
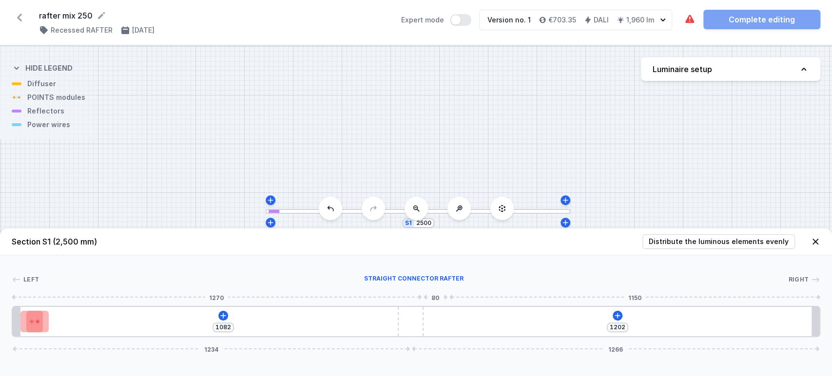
drag, startPoint x: 382, startPoint y: 320, endPoint x: 427, endPoint y: 319, distance: 44.4
click at [424, 320] on div at bounding box center [411, 321] width 26 height 29
drag, startPoint x: 36, startPoint y: 14, endPoint x: 89, endPoint y: 19, distance: 53.4
click at [89, 19] on div "rafter mix 250 ( 11630 /v 1 ) Recessed RAFTER [DATE] Expert mode Version no. 1 …" at bounding box center [416, 22] width 832 height 45
copy form "rafter mix 250"
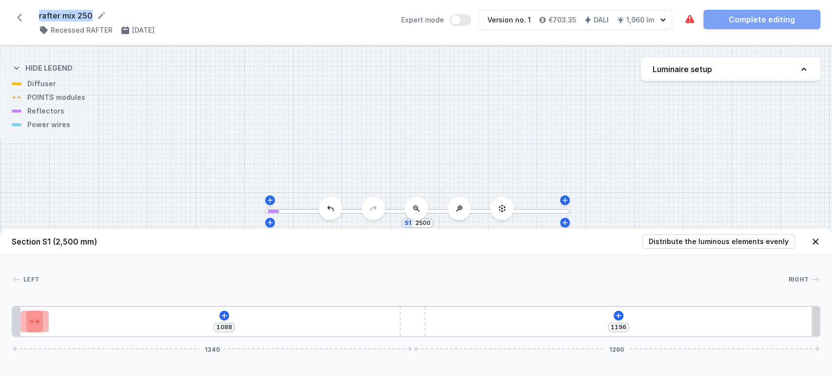
click at [19, 19] on icon at bounding box center [20, 18] width 16 height 16
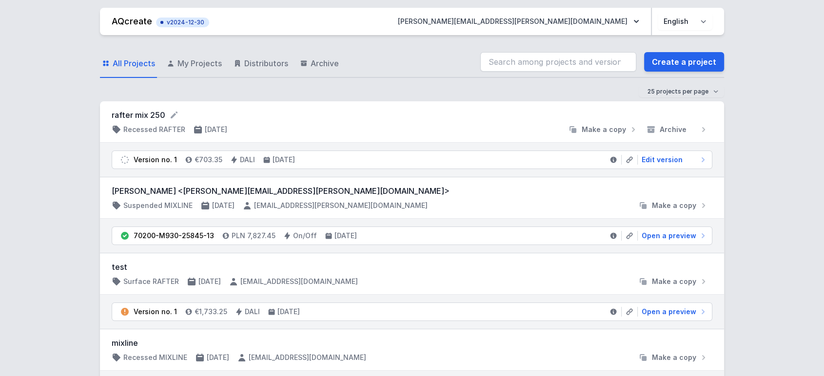
click at [683, 47] on div "All Projects My Projects Distributors Archive Create a project" at bounding box center [412, 62] width 624 height 31
click at [675, 64] on link "Create a project" at bounding box center [684, 62] width 80 height 20
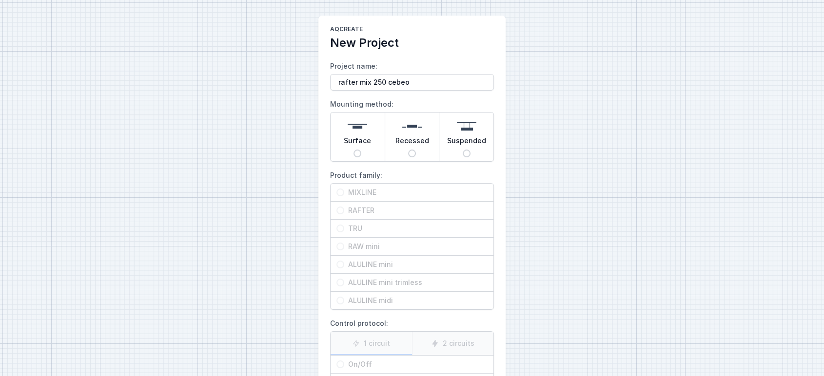
drag, startPoint x: 412, startPoint y: 153, endPoint x: 410, endPoint y: 166, distance: 13.5
click at [412, 153] on input "Recessed" at bounding box center [412, 154] width 8 height 8
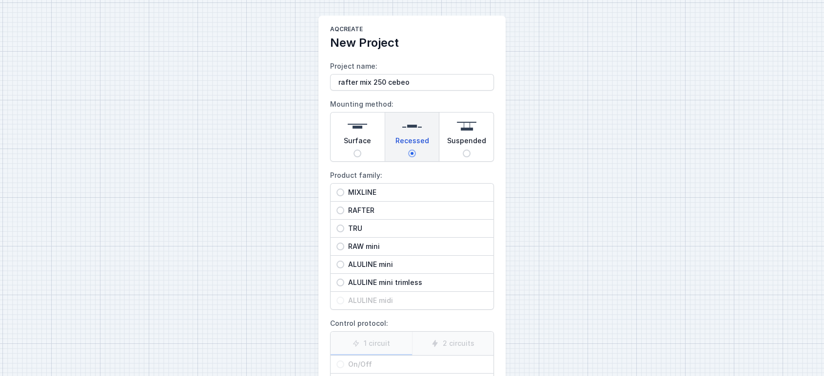
drag, startPoint x: 375, startPoint y: 204, endPoint x: 395, endPoint y: 216, distance: 23.4
click at [374, 205] on div "RAFTER" at bounding box center [412, 211] width 163 height 18
click at [344, 207] on input "RAFTER" at bounding box center [340, 211] width 8 height 8
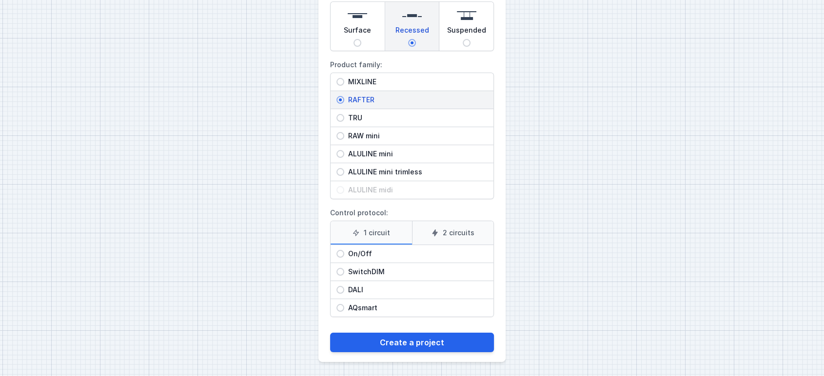
drag, startPoint x: 358, startPoint y: 293, endPoint x: 377, endPoint y: 300, distance: 20.0
click at [358, 293] on span "DALI" at bounding box center [415, 290] width 143 height 10
click at [344, 293] on input "DALI" at bounding box center [340, 290] width 8 height 8
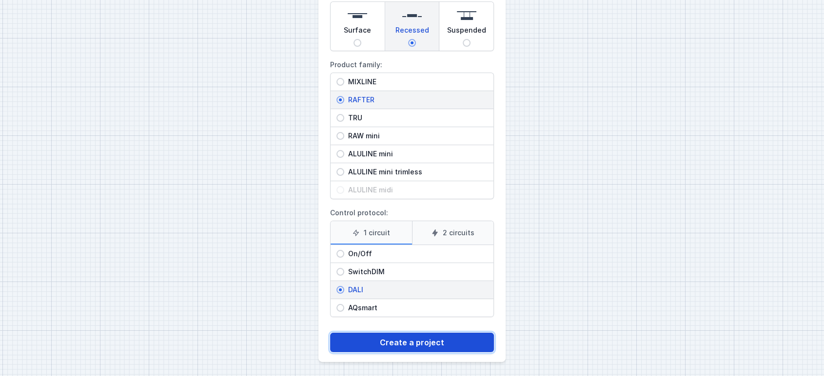
click at [400, 338] on button "Create a project" at bounding box center [412, 343] width 164 height 20
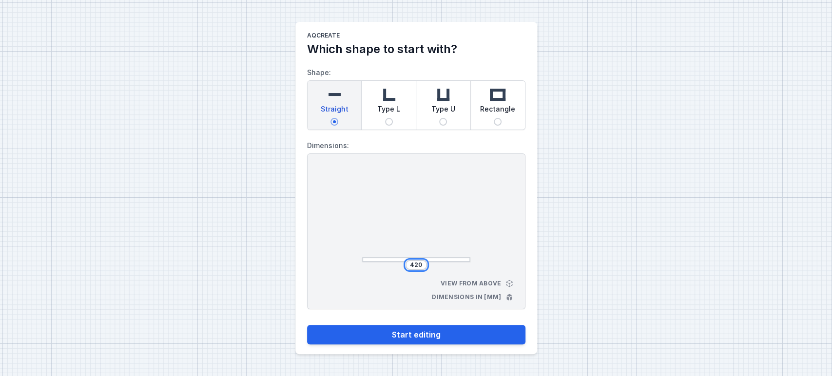
click at [417, 262] on input "420" at bounding box center [417, 265] width 16 height 8
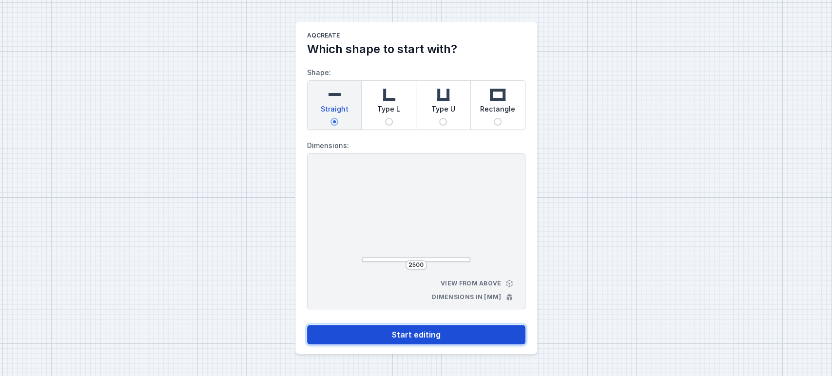
click at [421, 344] on button "Start editing" at bounding box center [416, 335] width 218 height 20
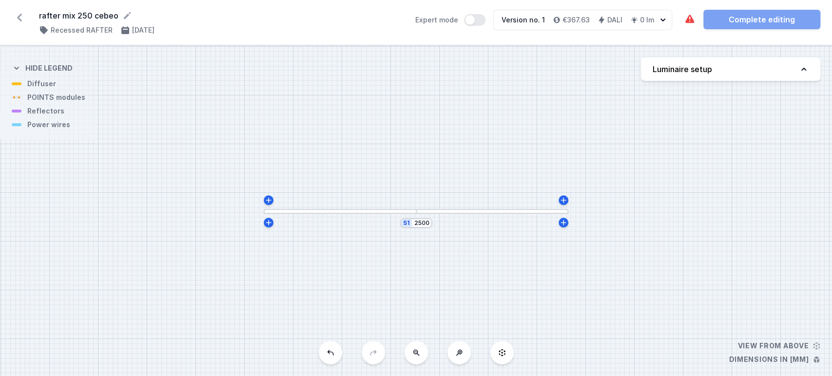
click at [771, 78] on button "Luminaire setup" at bounding box center [730, 69] width 179 height 23
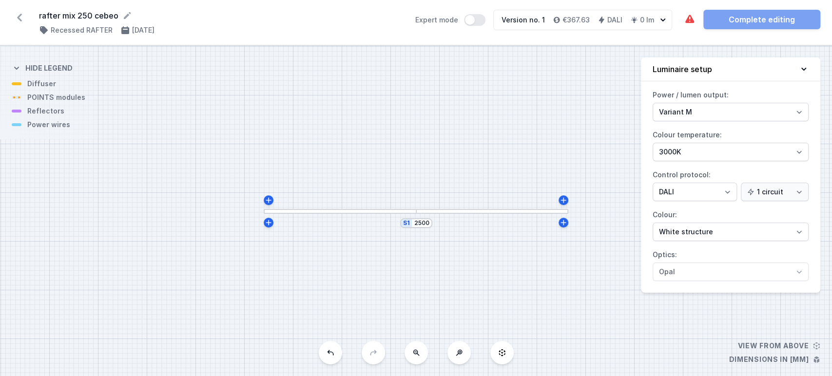
click at [693, 144] on label "Colour temperature: 2700K 3000K 4000K" at bounding box center [731, 144] width 156 height 34
drag, startPoint x: 690, startPoint y: 151, endPoint x: 693, endPoint y: 159, distance: 9.1
click at [691, 151] on select "2700K 3000K 4000K" at bounding box center [731, 152] width 156 height 19
click at [653, 143] on select "2700K 3000K 4000K" at bounding box center [731, 152] width 156 height 19
click at [805, 72] on icon at bounding box center [804, 69] width 10 height 10
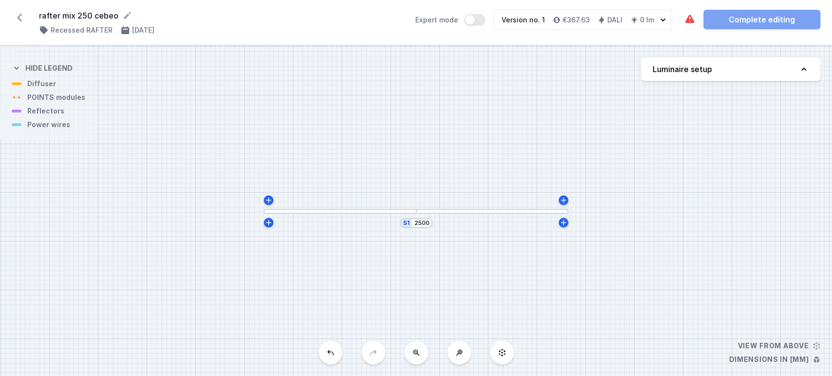
click at [499, 211] on div at bounding box center [492, 211] width 153 height 5
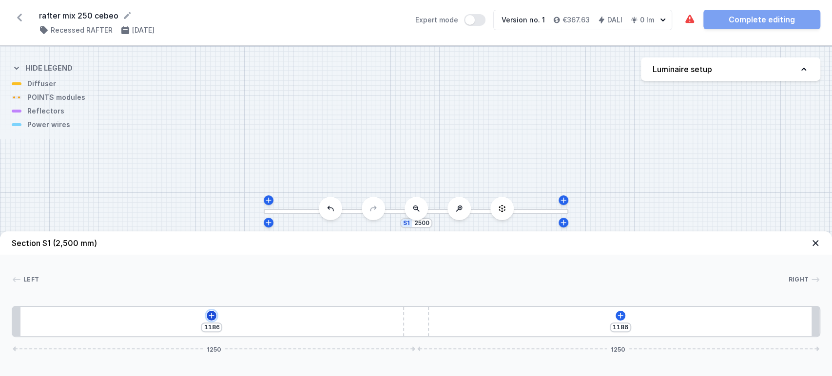
click at [210, 315] on icon at bounding box center [212, 316] width 8 height 8
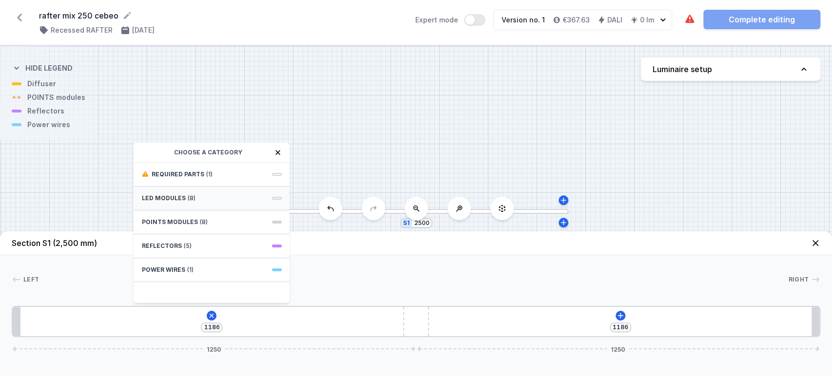
click at [223, 193] on div "LED modules (8)" at bounding box center [212, 199] width 156 height 24
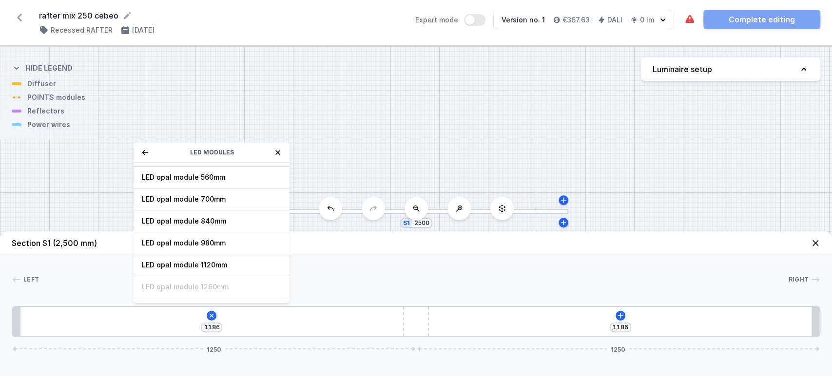
scroll to position [122, 0]
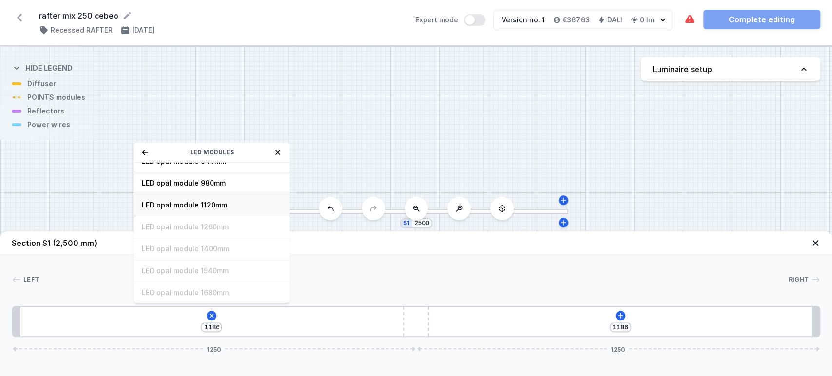
click at [194, 202] on span "LED opal module 1120mm" at bounding box center [211, 205] width 140 height 10
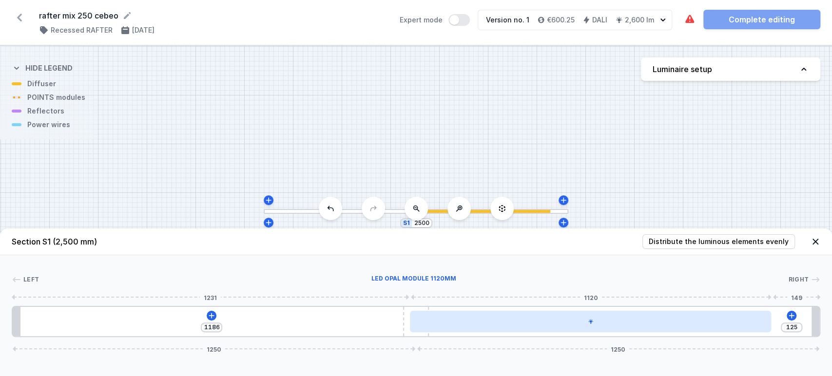
drag, startPoint x: 256, startPoint y: 322, endPoint x: 651, endPoint y: 324, distance: 395.4
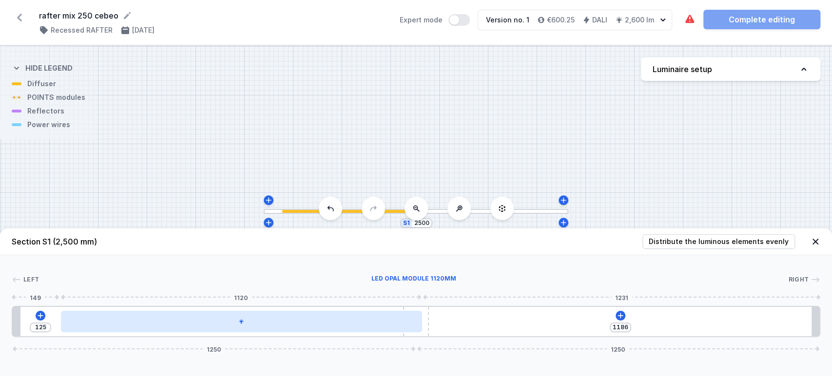
drag, startPoint x: 527, startPoint y: 327, endPoint x: 253, endPoint y: 319, distance: 274.1
click at [253, 319] on div at bounding box center [241, 321] width 361 height 21
drag, startPoint x: 303, startPoint y: 324, endPoint x: 398, endPoint y: 316, distance: 95.4
click at [328, 320] on div at bounding box center [241, 321] width 361 height 21
drag, startPoint x: 394, startPoint y: 318, endPoint x: 384, endPoint y: 327, distance: 13.5
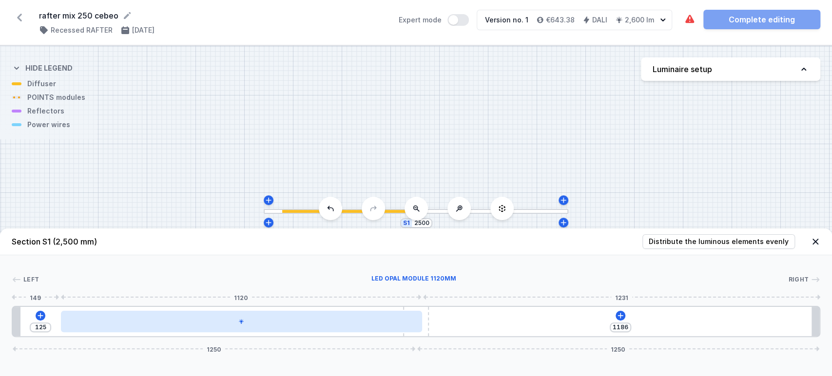
click at [384, 327] on div at bounding box center [241, 321] width 361 height 21
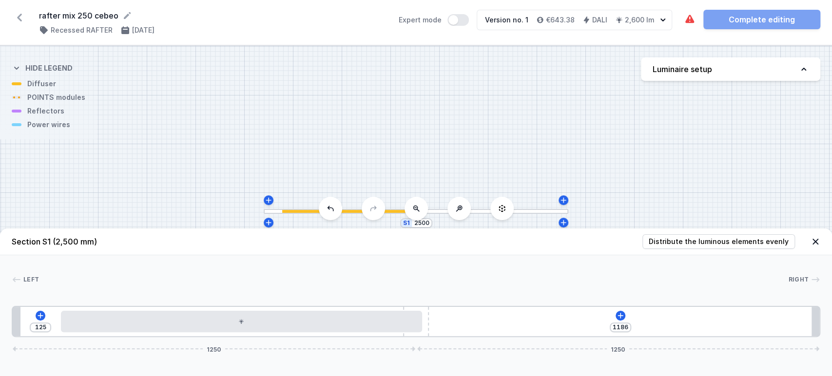
click at [331, 206] on icon at bounding box center [331, 209] width 8 height 8
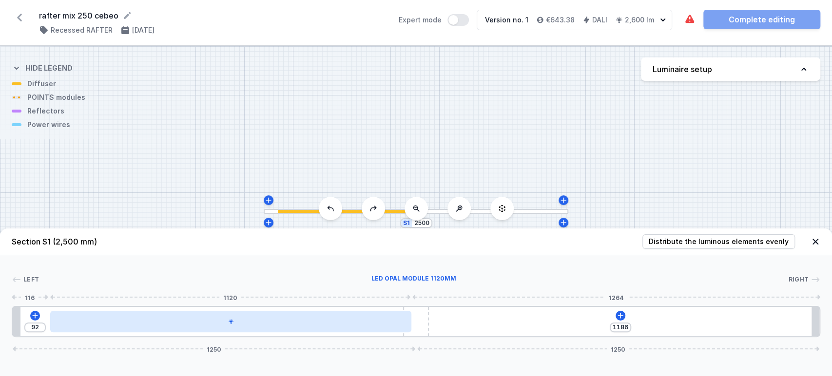
click at [235, 324] on div at bounding box center [230, 321] width 361 height 21
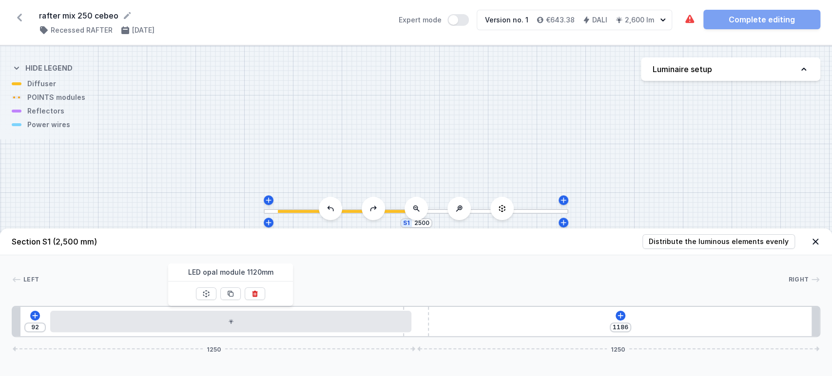
click at [233, 287] on div at bounding box center [230, 294] width 20 height 24
click at [234, 295] on icon at bounding box center [231, 294] width 8 height 8
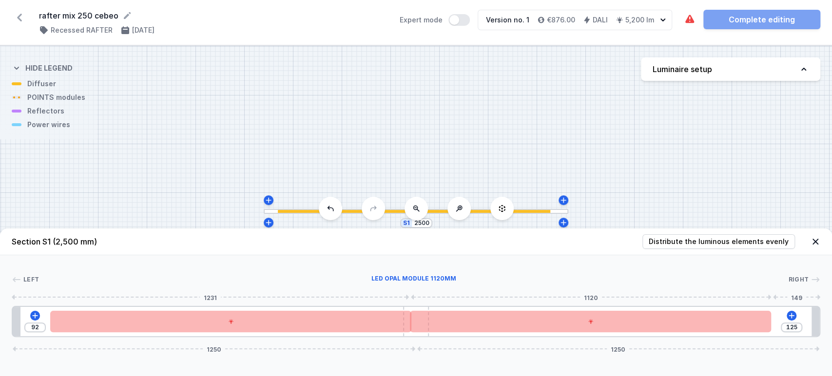
drag, startPoint x: 567, startPoint y: 320, endPoint x: 550, endPoint y: 302, distance: 24.9
click at [586, 327] on div at bounding box center [590, 321] width 361 height 21
click at [329, 210] on icon at bounding box center [330, 208] width 6 height 5
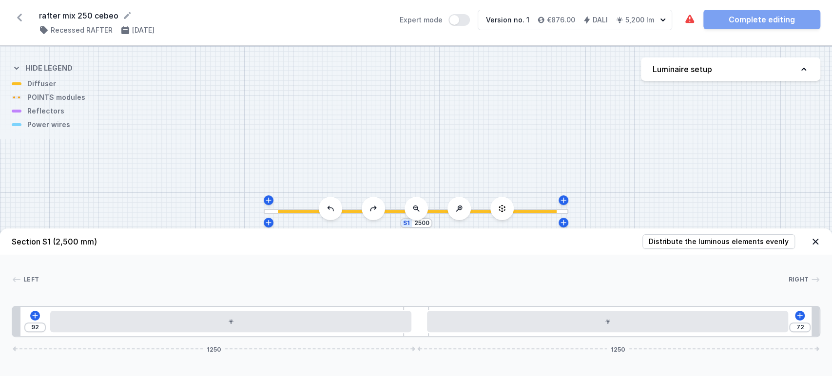
click at [334, 208] on button at bounding box center [330, 208] width 23 height 23
click at [377, 208] on button at bounding box center [373, 208] width 23 height 23
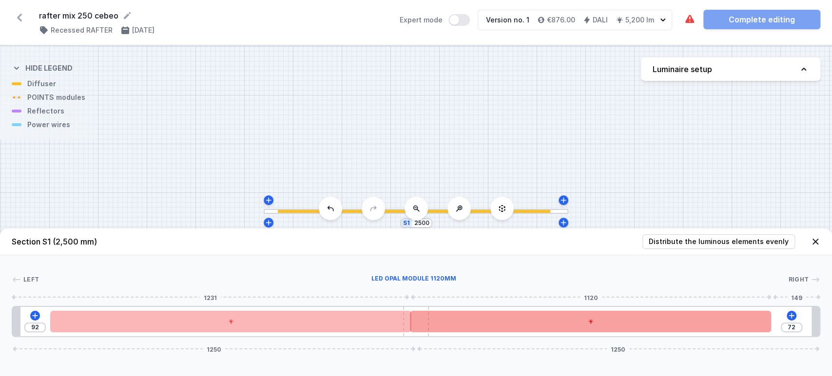
drag, startPoint x: 483, startPoint y: 328, endPoint x: 508, endPoint y: 326, distance: 24.9
click at [508, 326] on div at bounding box center [590, 321] width 361 height 21
drag, startPoint x: 506, startPoint y: 325, endPoint x: 511, endPoint y: 323, distance: 5.7
click at [511, 323] on div at bounding box center [590, 321] width 361 height 21
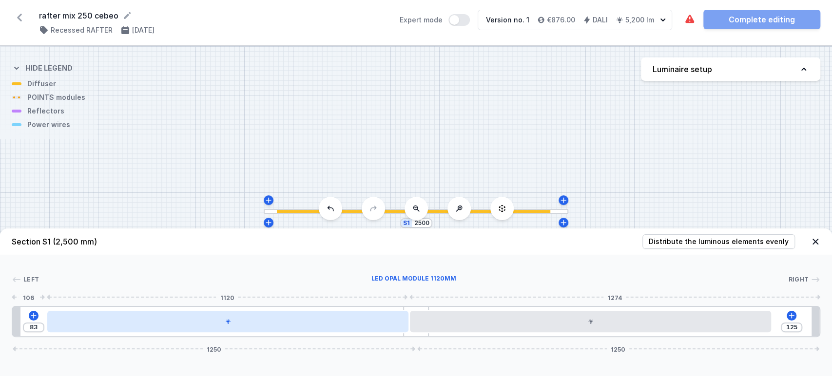
drag, startPoint x: 387, startPoint y: 327, endPoint x: 379, endPoint y: 331, distance: 9.0
click at [379, 331] on div at bounding box center [227, 321] width 361 height 21
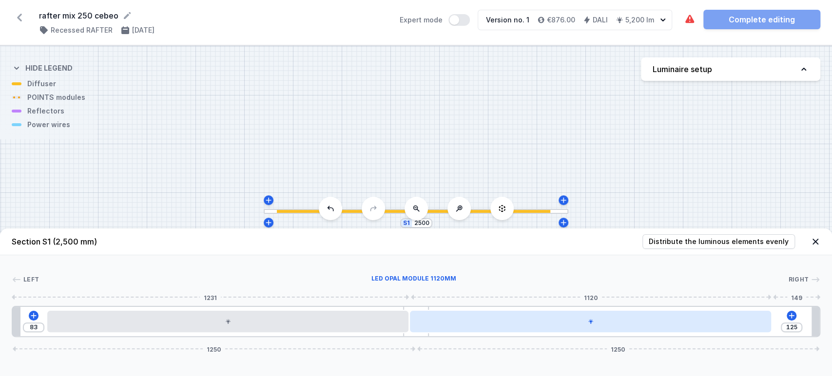
click at [445, 326] on div at bounding box center [590, 321] width 361 height 21
click at [458, 322] on div at bounding box center [590, 321] width 361 height 21
click at [459, 322] on div at bounding box center [590, 321] width 361 height 21
click at [473, 320] on div at bounding box center [590, 321] width 361 height 21
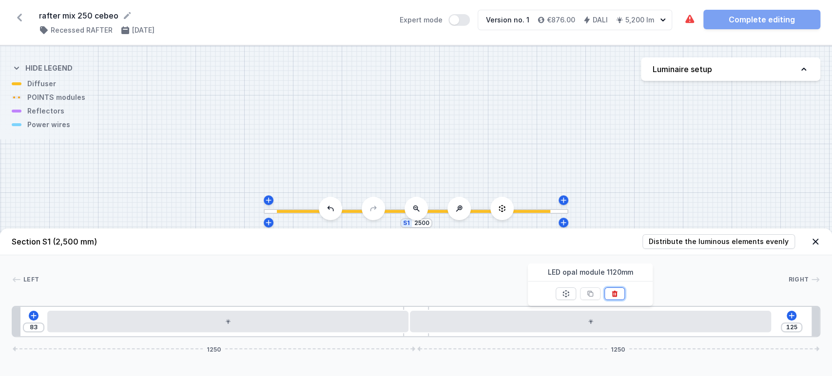
drag, startPoint x: 616, startPoint y: 294, endPoint x: 480, endPoint y: 301, distance: 135.7
click at [613, 295] on icon at bounding box center [615, 294] width 8 height 8
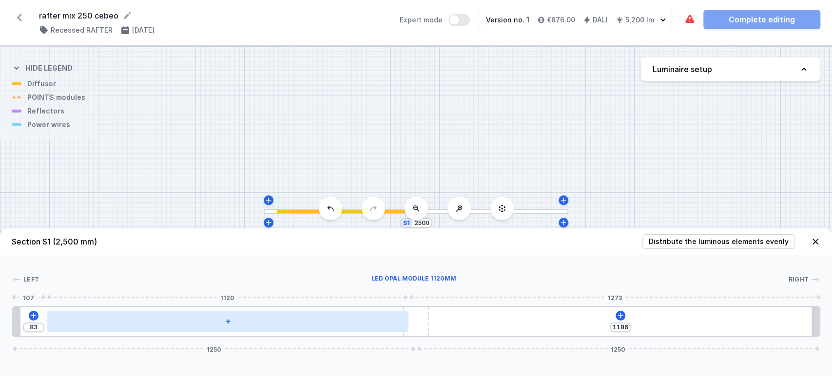
click at [368, 327] on div at bounding box center [227, 321] width 361 height 21
click at [374, 324] on div at bounding box center [227, 321] width 361 height 21
click at [374, 324] on div at bounding box center [241, 321] width 361 height 21
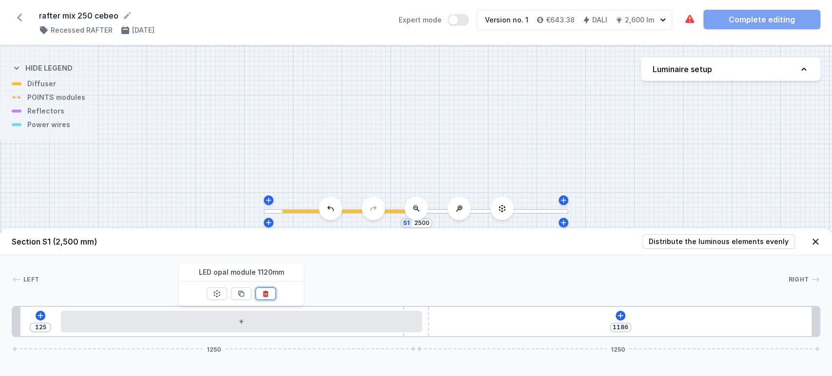
click at [269, 293] on icon at bounding box center [266, 294] width 8 height 8
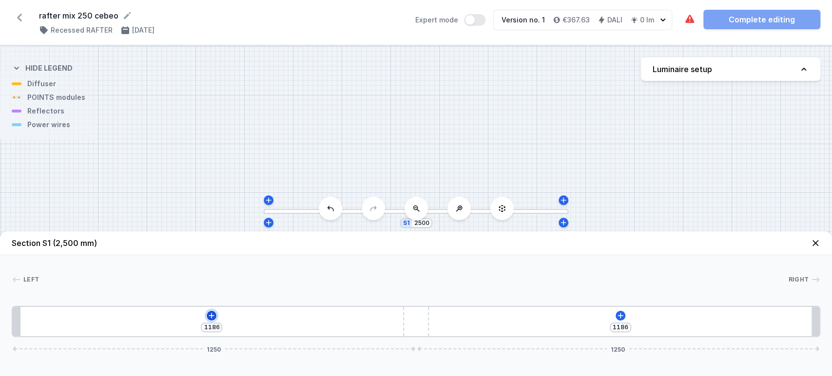
click at [214, 313] on icon at bounding box center [212, 316] width 8 height 8
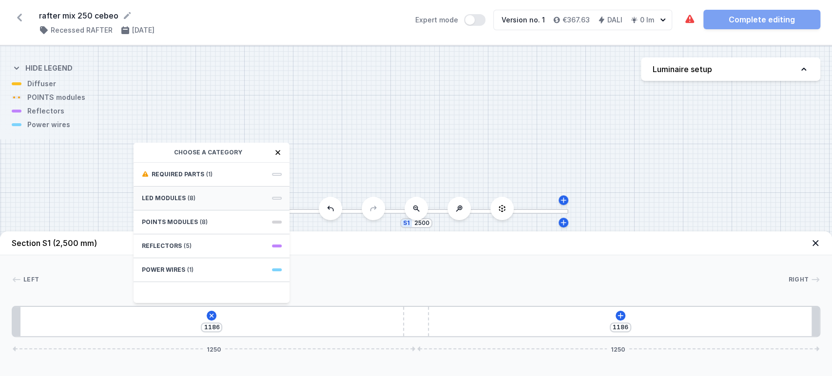
click at [206, 205] on div "LED modules (8)" at bounding box center [212, 199] width 156 height 24
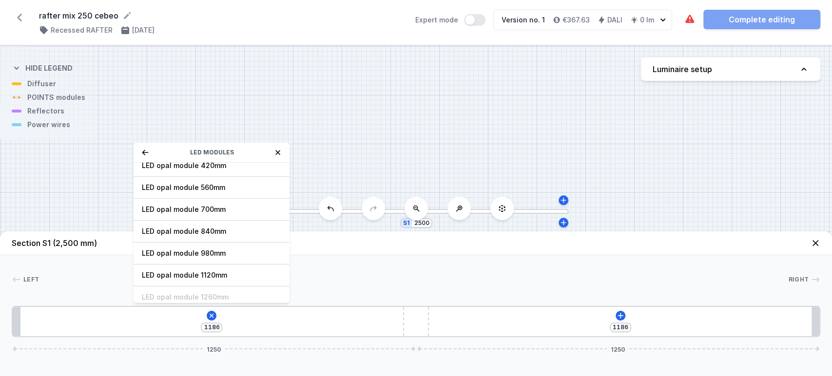
scroll to position [108, 0]
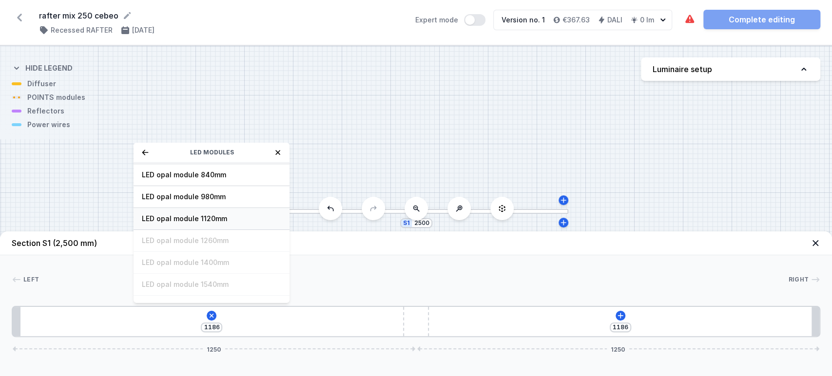
click at [203, 218] on span "LED opal module 1120mm" at bounding box center [211, 219] width 140 height 10
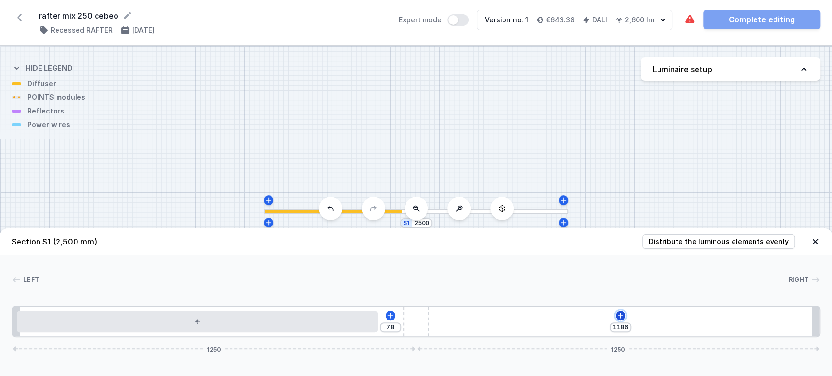
click at [620, 318] on icon at bounding box center [621, 316] width 8 height 8
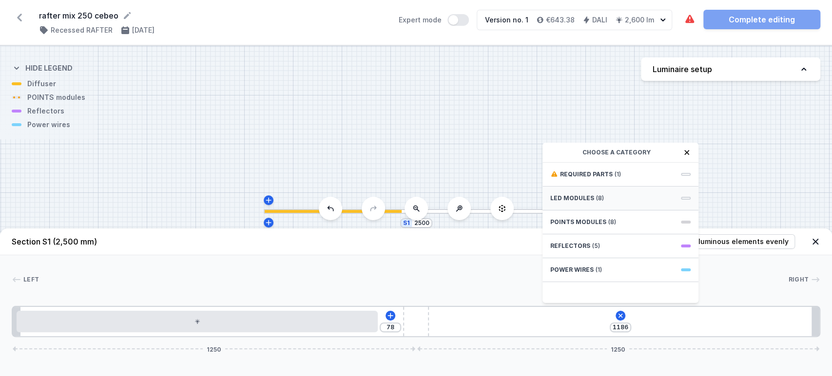
click at [573, 200] on span "LED modules" at bounding box center [572, 199] width 44 height 8
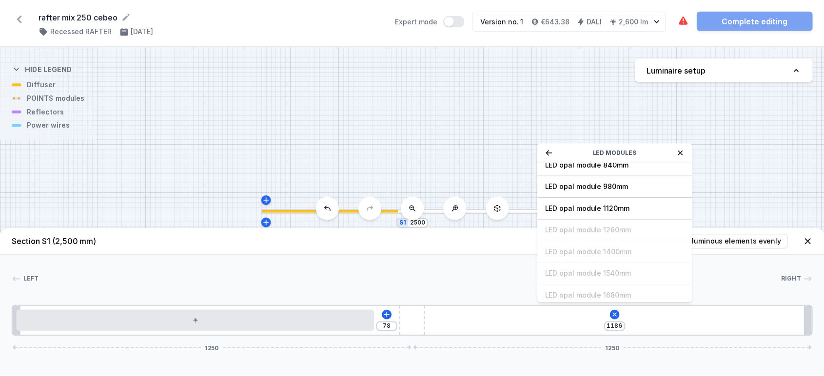
scroll to position [122, 0]
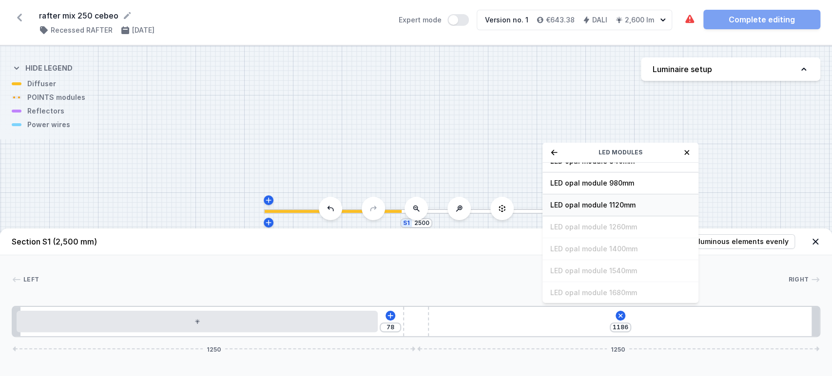
click at [594, 203] on span "LED opal module 1120mm" at bounding box center [620, 205] width 140 height 10
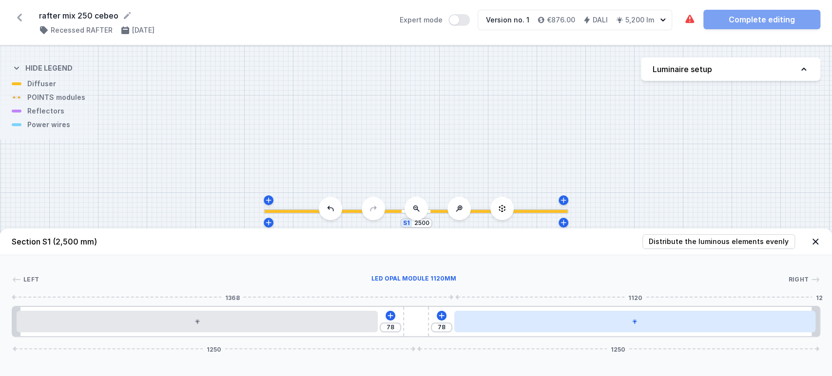
drag, startPoint x: 543, startPoint y: 323, endPoint x: 566, endPoint y: 329, distance: 23.8
click at [566, 329] on div at bounding box center [634, 321] width 361 height 21
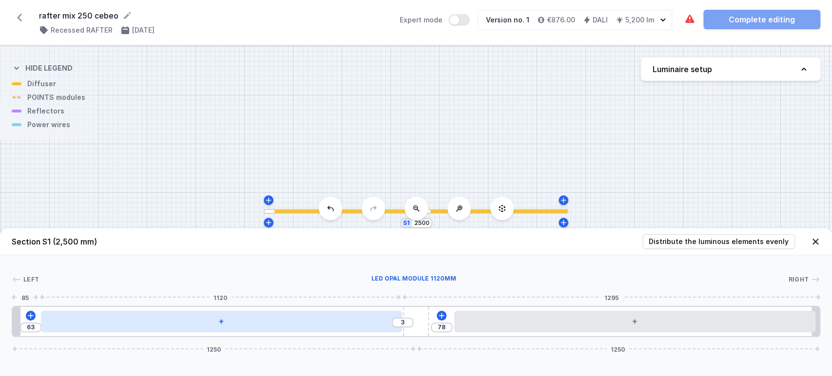
drag, startPoint x: 295, startPoint y: 313, endPoint x: 313, endPoint y: 318, distance: 18.1
click at [313, 318] on div at bounding box center [221, 321] width 361 height 21
drag, startPoint x: 321, startPoint y: 315, endPoint x: 326, endPoint y: 320, distance: 6.9
click at [326, 320] on div at bounding box center [230, 321] width 361 height 21
drag, startPoint x: 374, startPoint y: 323, endPoint x: 361, endPoint y: 326, distance: 14.0
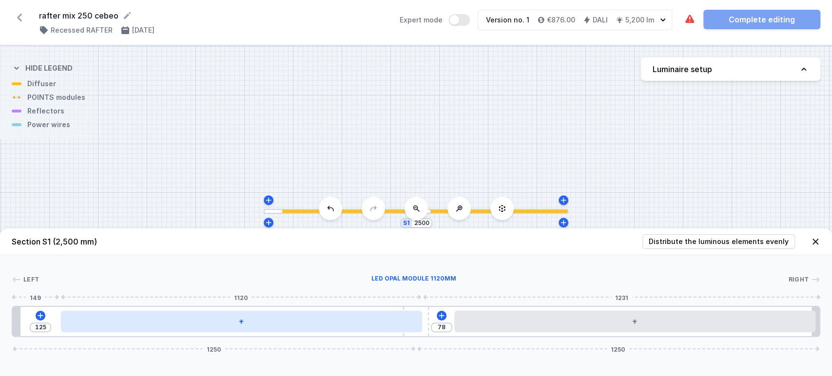
click at [361, 326] on div at bounding box center [241, 321] width 361 height 21
click at [346, 327] on div at bounding box center [241, 321] width 361 height 21
drag, startPoint x: 377, startPoint y: 323, endPoint x: 361, endPoint y: 327, distance: 16.1
click at [361, 327] on div at bounding box center [241, 321] width 361 height 21
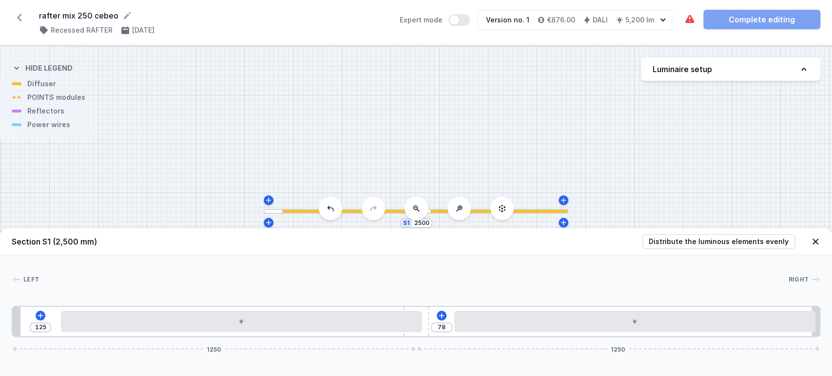
click at [332, 212] on icon at bounding box center [331, 209] width 8 height 8
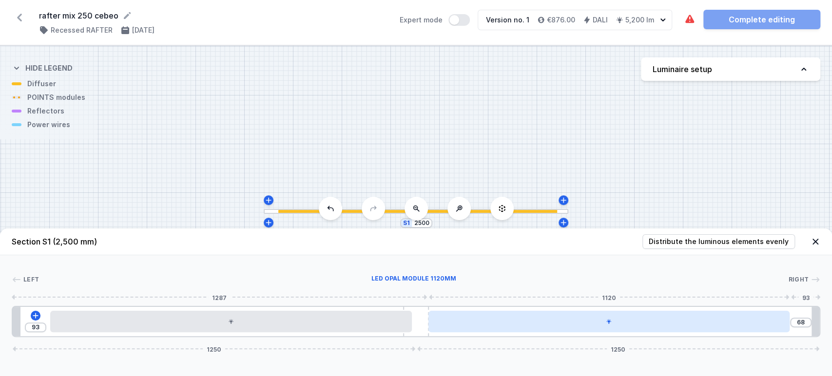
drag, startPoint x: 491, startPoint y: 327, endPoint x: 475, endPoint y: 318, distance: 18.6
click at [473, 319] on div at bounding box center [609, 321] width 361 height 21
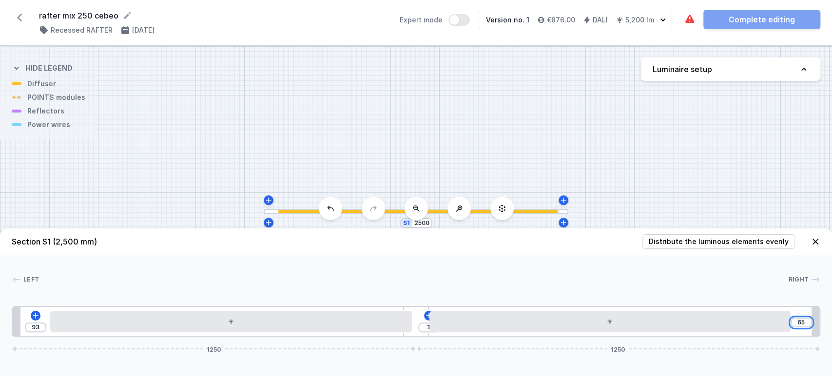
click at [802, 324] on input "65" at bounding box center [802, 323] width 16 height 8
drag, startPoint x: 796, startPoint y: 329, endPoint x: 802, endPoint y: 328, distance: 6.9
click at [802, 329] on input "93" at bounding box center [797, 328] width 16 height 8
click at [39, 327] on input "93" at bounding box center [36, 328] width 16 height 8
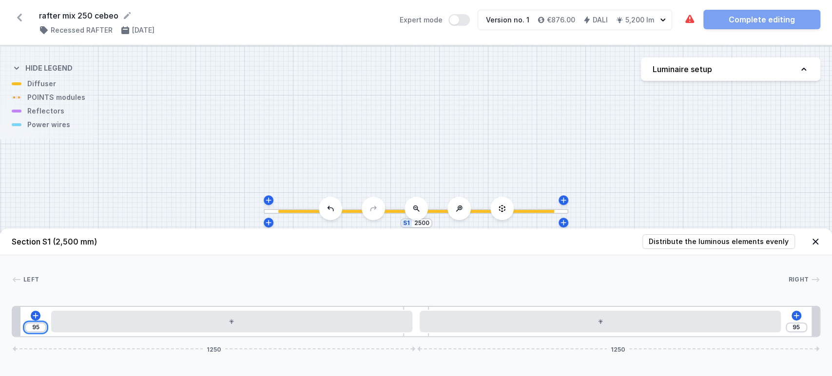
click at [35, 330] on input "95" at bounding box center [36, 328] width 16 height 8
click at [794, 329] on input "95" at bounding box center [797, 328] width 16 height 8
click at [798, 316] on icon at bounding box center [795, 315] width 5 height 5
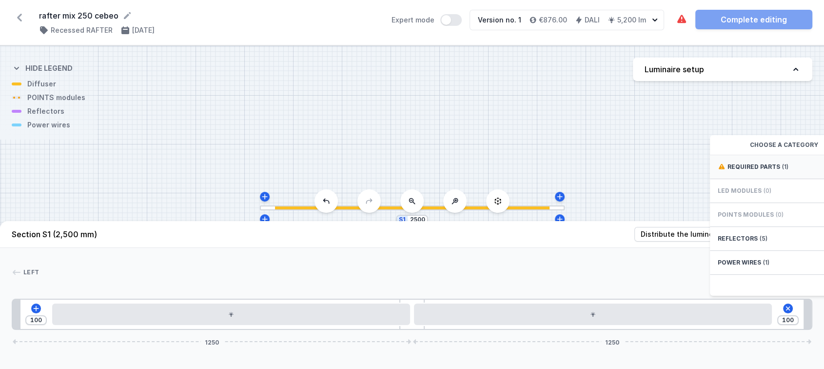
click at [791, 172] on div "Required parts (1)" at bounding box center [788, 167] width 156 height 24
click at [791, 171] on span "Hole for power supply cable" at bounding box center [788, 166] width 140 height 10
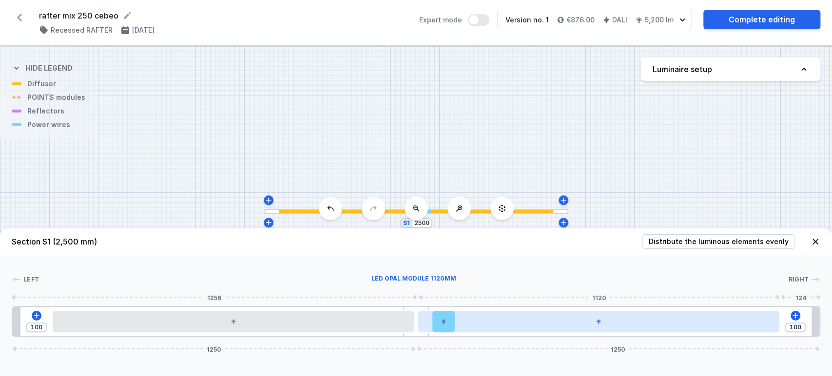
drag, startPoint x: 784, startPoint y: 322, endPoint x: 431, endPoint y: 315, distance: 353.0
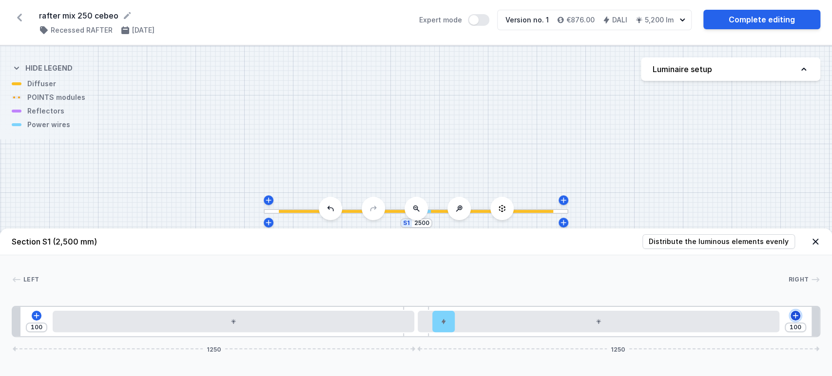
click at [793, 317] on icon at bounding box center [796, 316] width 8 height 8
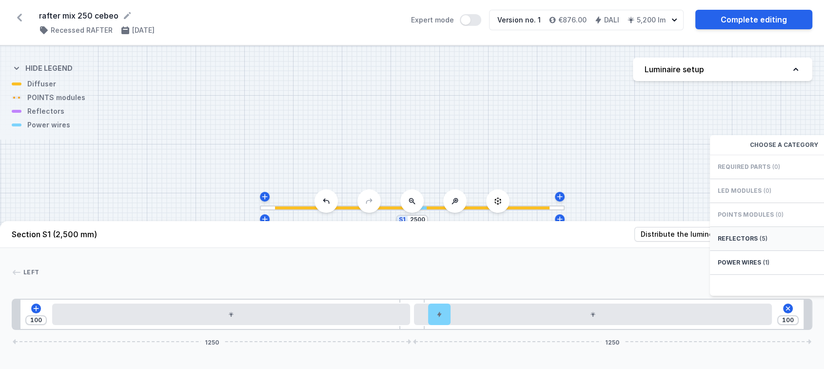
click at [741, 238] on div "Reflectors (5)" at bounding box center [788, 239] width 156 height 24
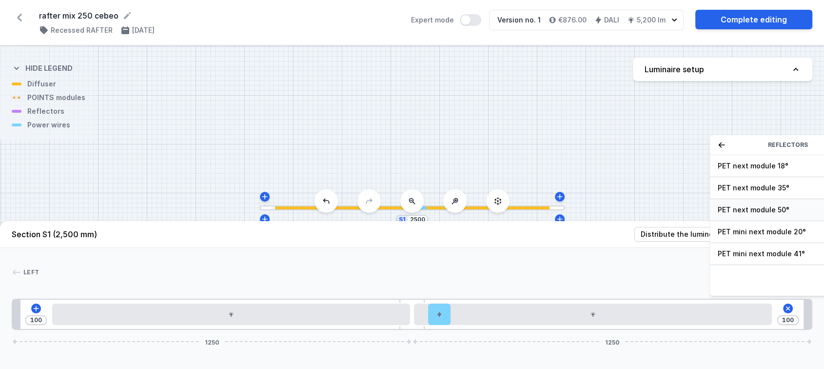
click at [750, 215] on span "PET next module 50°" at bounding box center [788, 210] width 140 height 10
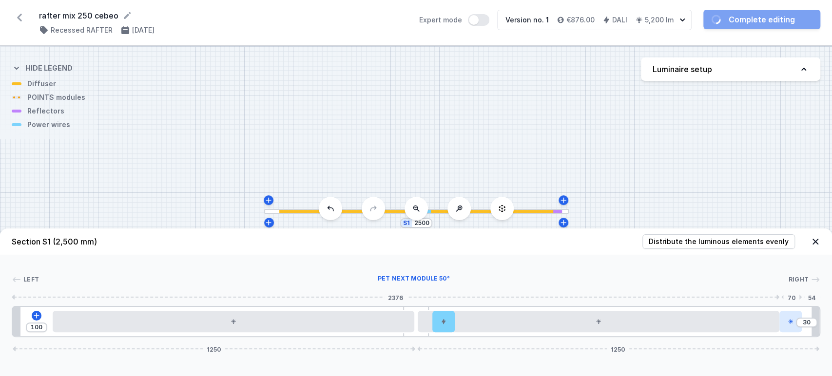
click at [795, 327] on div at bounding box center [791, 321] width 22 height 21
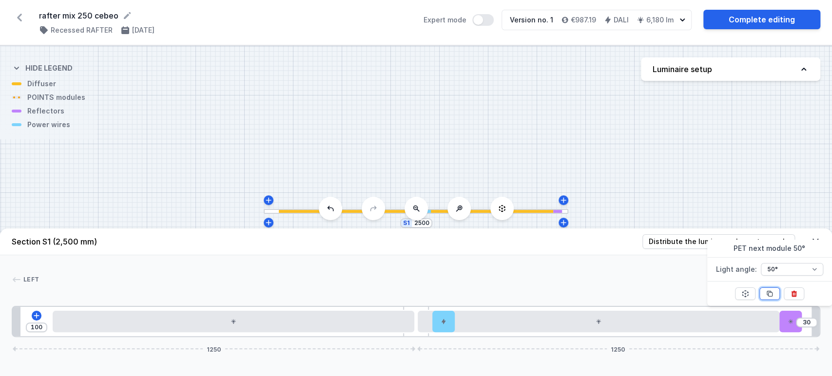
click at [768, 296] on icon at bounding box center [769, 294] width 5 height 5
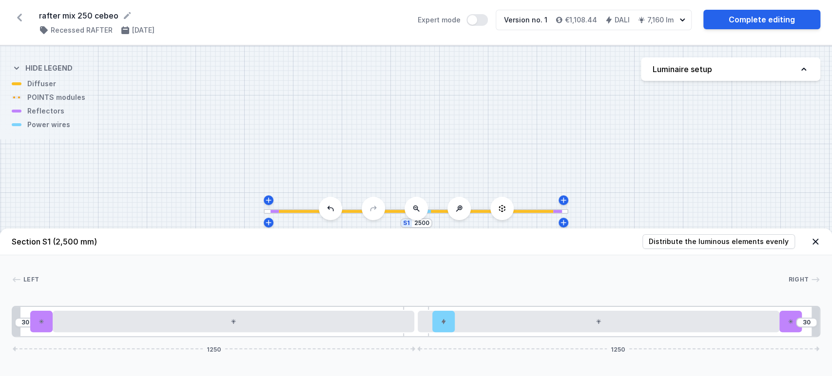
drag, startPoint x: 797, startPoint y: 319, endPoint x: 803, endPoint y: 322, distance: 7.4
click at [803, 322] on div "30 30 1250 1250" at bounding box center [416, 321] width 809 height 31
drag, startPoint x: 41, startPoint y: 319, endPoint x: 19, endPoint y: 322, distance: 23.2
click at [19, 322] on div "30 30 1250 1250" at bounding box center [416, 321] width 809 height 31
drag, startPoint x: 786, startPoint y: 326, endPoint x: 813, endPoint y: 324, distance: 26.4
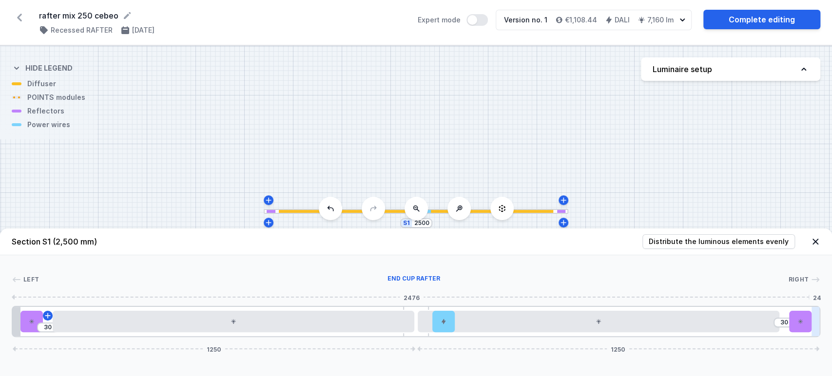
click at [818, 325] on div "30 30 1250 1250" at bounding box center [416, 321] width 809 height 31
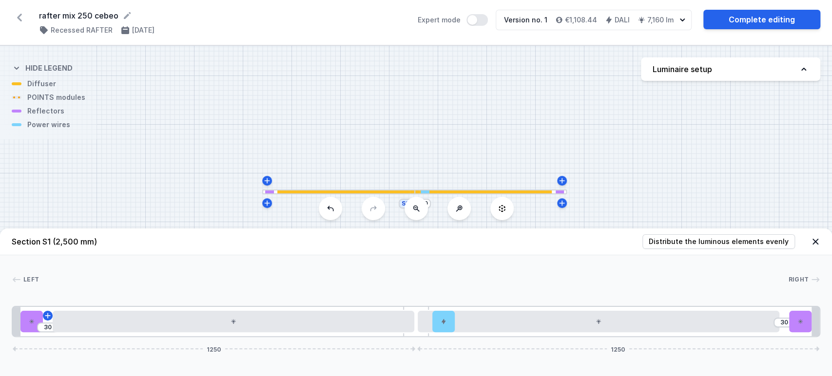
drag, startPoint x: 481, startPoint y: 104, endPoint x: 475, endPoint y: 85, distance: 20.5
click at [475, 85] on div "S1 2500" at bounding box center [416, 211] width 832 height 331
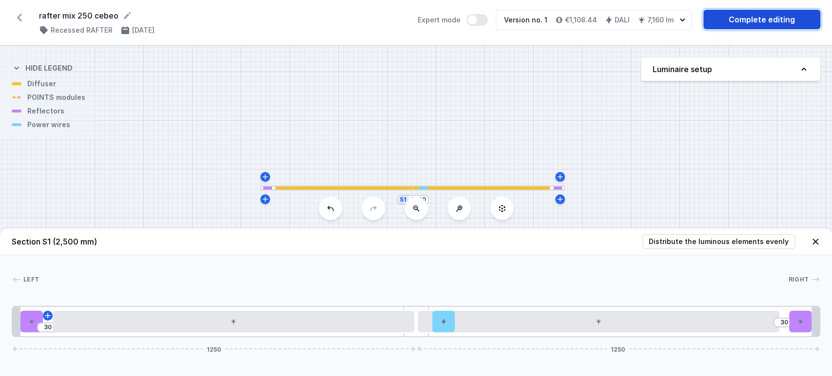
click at [736, 23] on link "Complete editing" at bounding box center [762, 20] width 117 height 20
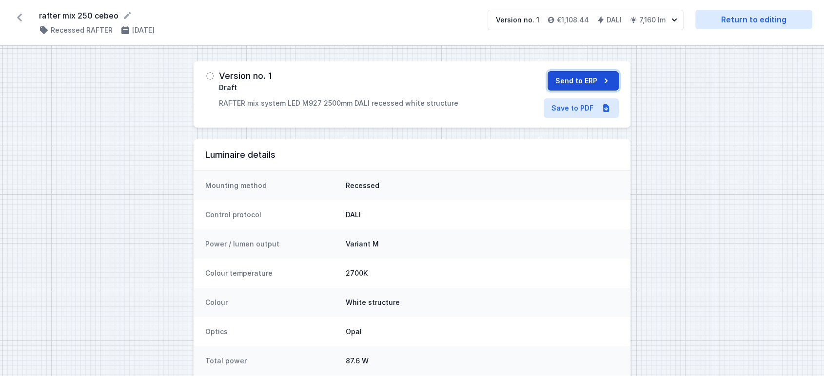
click at [585, 81] on button "Send to ERP" at bounding box center [583, 81] width 71 height 20
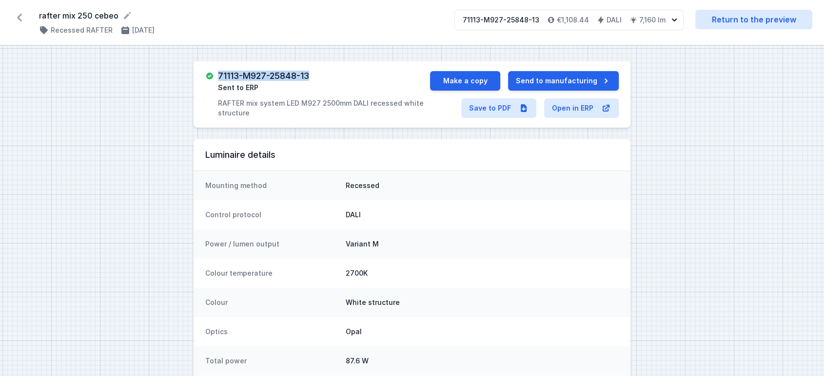
drag, startPoint x: 219, startPoint y: 76, endPoint x: 329, endPoint y: 75, distance: 109.7
click at [329, 75] on div "71113-M927-25848-13 Sent to ERP RAFTER mix system LED M927 2500mm DALI recessed…" at bounding box center [324, 94] width 212 height 47
click at [478, 80] on button "Make a copy" at bounding box center [465, 81] width 70 height 20
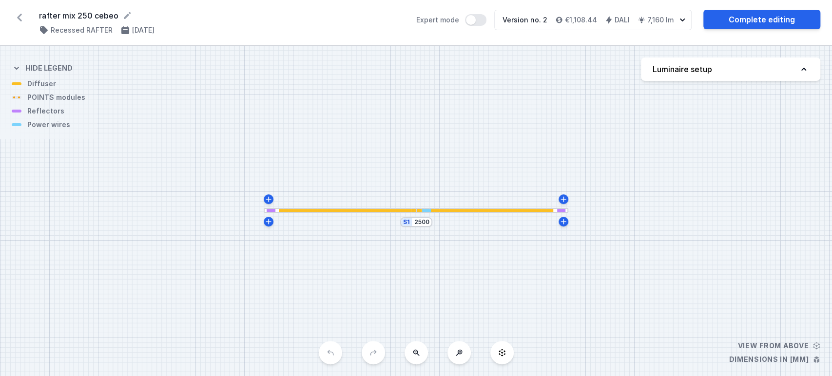
click at [760, 82] on div "S1 2500" at bounding box center [416, 211] width 832 height 331
click at [753, 71] on button "Luminaire setup" at bounding box center [730, 69] width 179 height 23
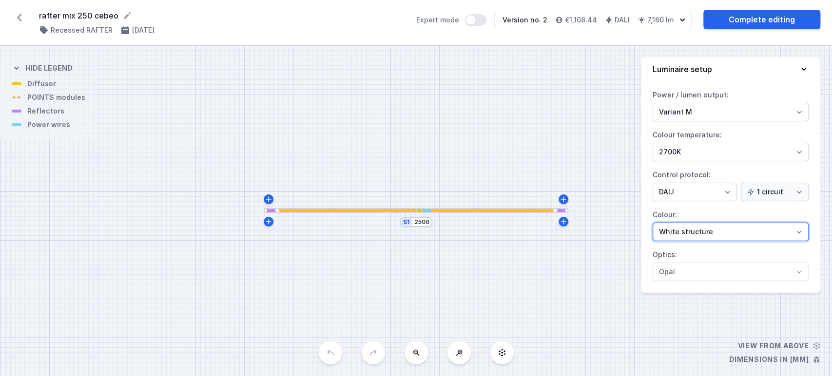
click at [686, 235] on select "White structure Black structure Gold structure Copper Gray Another colour (from…" at bounding box center [731, 232] width 156 height 19
click at [653, 223] on select "White structure Black structure Gold structure Copper Gray Another colour (from…" at bounding box center [731, 232] width 156 height 19
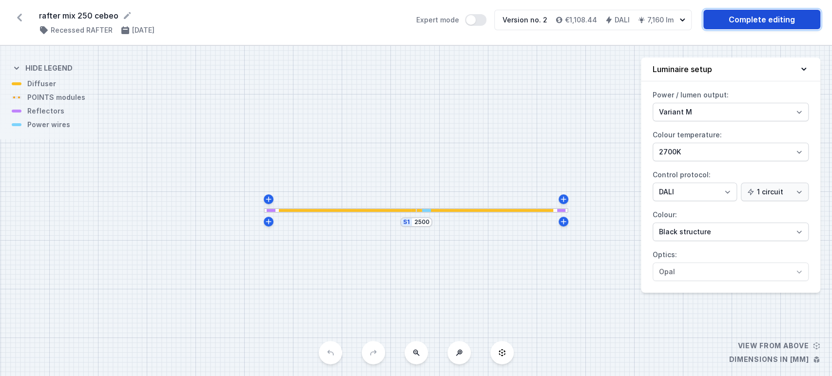
click at [749, 21] on link "Complete editing" at bounding box center [762, 20] width 117 height 20
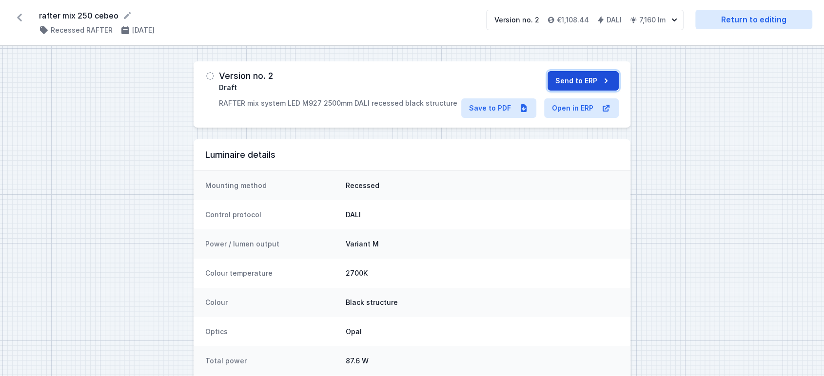
drag, startPoint x: 592, startPoint y: 80, endPoint x: 573, endPoint y: 80, distance: 19.5
click at [589, 79] on button "Send to ERP" at bounding box center [583, 81] width 71 height 20
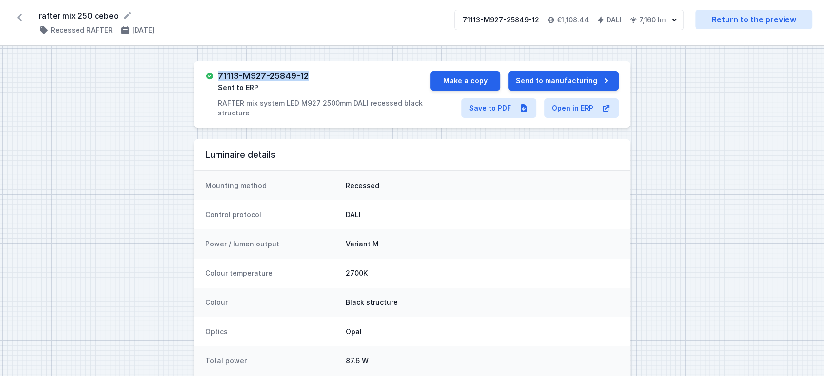
drag, startPoint x: 219, startPoint y: 76, endPoint x: 333, endPoint y: 66, distance: 114.9
click at [333, 67] on div "71113-M927-25849-12 Sent to ERP RAFTER mix system LED M927 2500mm DALI recessed…" at bounding box center [412, 94] width 437 height 66
click at [503, 112] on link "Save to PDF" at bounding box center [498, 108] width 75 height 20
click at [18, 19] on icon at bounding box center [20, 18] width 16 height 16
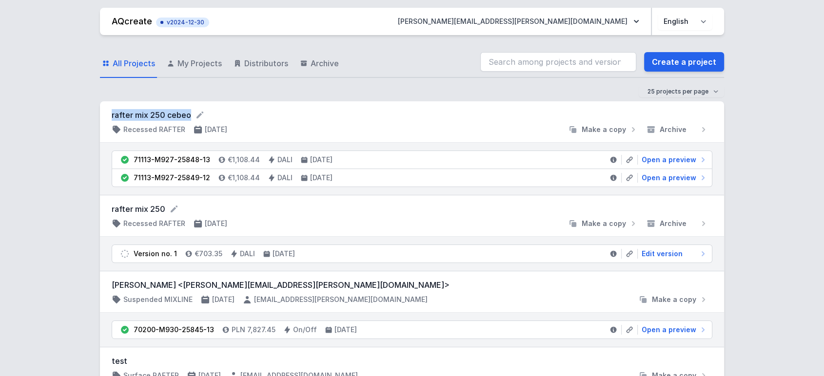
drag, startPoint x: 106, startPoint y: 115, endPoint x: 305, endPoint y: 105, distance: 199.2
click at [196, 116] on div "rafter mix 250 cebeo Recessed RAFTER [DATE] Make a copy Archive" at bounding box center [412, 121] width 624 height 41
copy div "rafter mix 250 cebeo"
drag, startPoint x: 667, startPoint y: 60, endPoint x: 740, endPoint y: 181, distance: 141.3
click at [667, 60] on link "Create a project" at bounding box center [684, 62] width 80 height 20
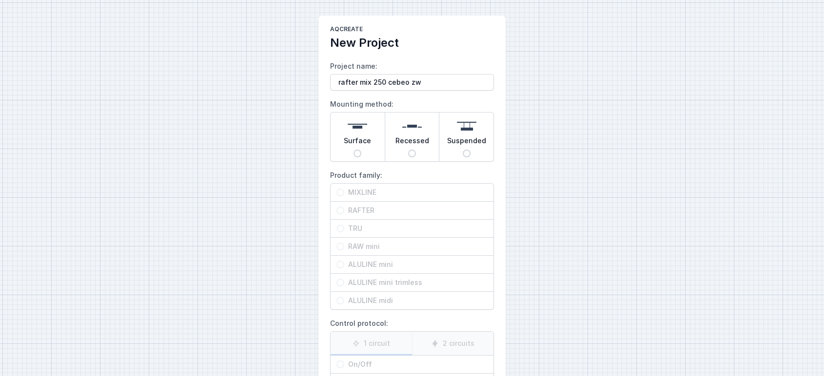
click at [466, 151] on input "Suspended" at bounding box center [467, 154] width 8 height 8
drag, startPoint x: 380, startPoint y: 203, endPoint x: 392, endPoint y: 207, distance: 13.3
click at [380, 206] on div "RAFTER" at bounding box center [412, 211] width 163 height 18
click at [344, 207] on input "RAFTER" at bounding box center [340, 211] width 8 height 8
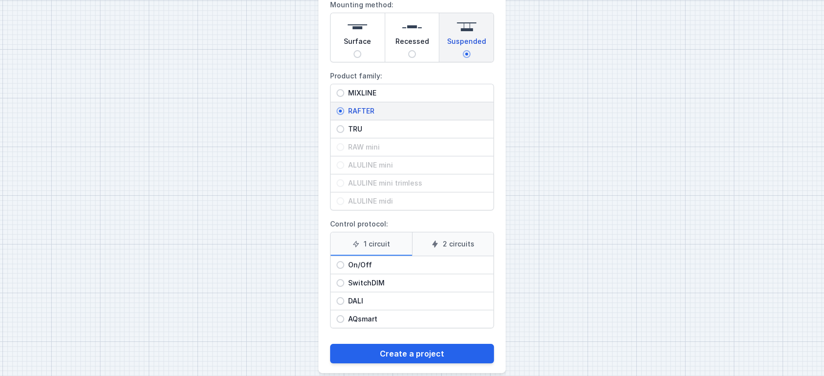
scroll to position [111, 0]
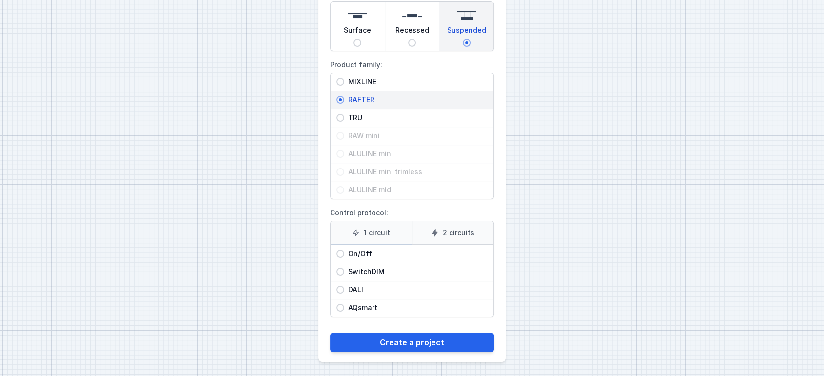
click at [368, 267] on span "SwitchDIM" at bounding box center [415, 272] width 143 height 10
click at [344, 268] on input "SwitchDIM" at bounding box center [340, 272] width 8 height 8
click at [371, 292] on span "DALI" at bounding box center [415, 290] width 143 height 10
click at [344, 292] on input "DALI" at bounding box center [340, 290] width 8 height 8
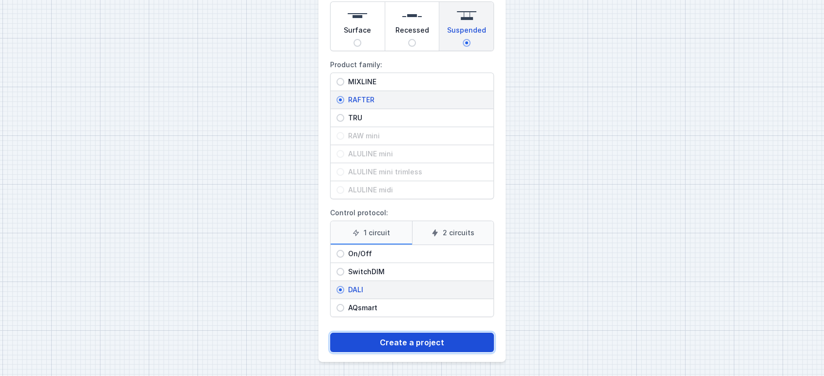
click at [417, 337] on button "Create a project" at bounding box center [412, 343] width 164 height 20
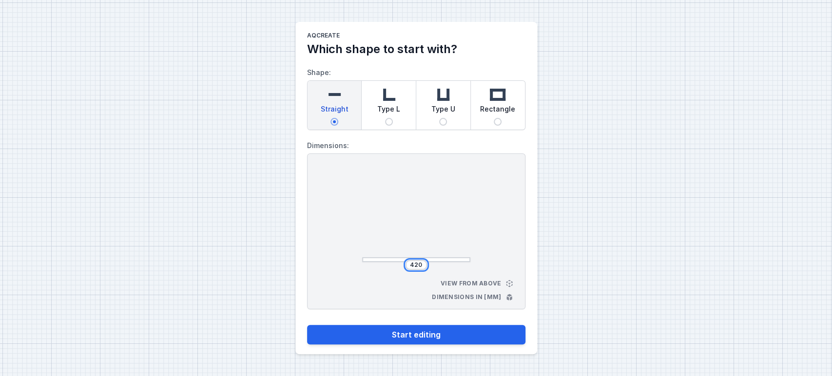
click at [414, 261] on input "420" at bounding box center [417, 265] width 16 height 8
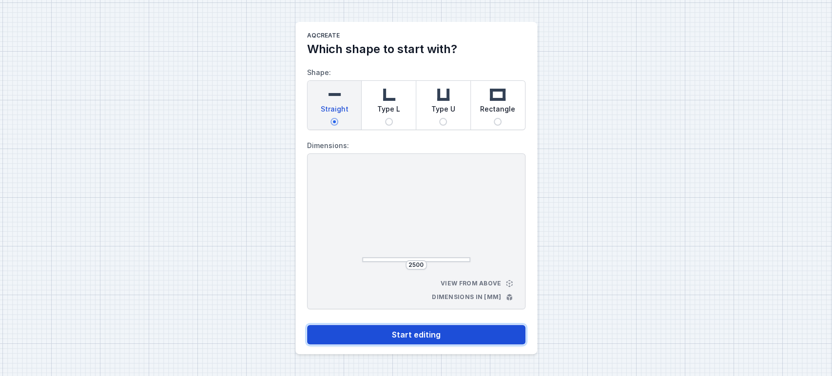
click at [395, 336] on button "Start editing" at bounding box center [416, 335] width 218 height 20
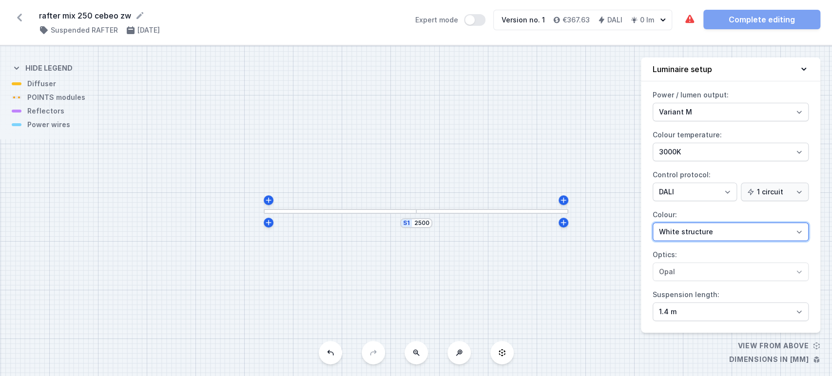
drag, startPoint x: 679, startPoint y: 228, endPoint x: 681, endPoint y: 240, distance: 12.0
click at [680, 228] on select "White structure Black structure Gold structure Copper Gray Another colour (from…" at bounding box center [731, 232] width 156 height 19
click at [653, 223] on select "White structure Black structure Gold structure Copper Gray Another colour (from…" at bounding box center [731, 232] width 156 height 19
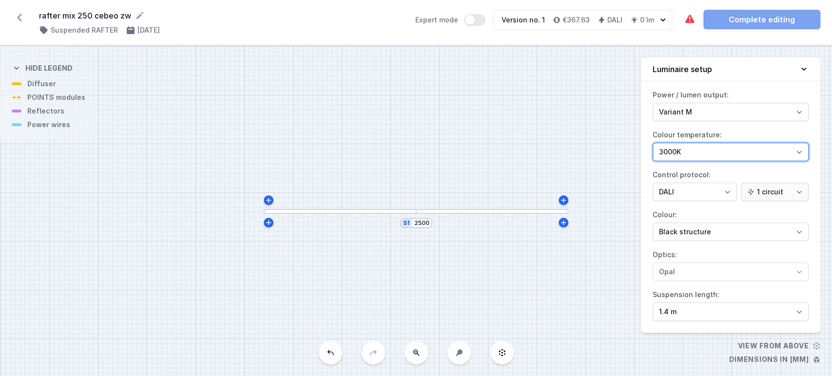
drag, startPoint x: 688, startPoint y: 150, endPoint x: 688, endPoint y: 159, distance: 8.8
click at [688, 151] on select "2700K 3000K 4000K" at bounding box center [731, 152] width 156 height 19
click at [653, 143] on select "2700K 3000K 4000K" at bounding box center [731, 152] width 156 height 19
drag, startPoint x: 688, startPoint y: 144, endPoint x: 690, endPoint y: 150, distance: 6.5
click at [689, 149] on select "2700K 3000K 4000K" at bounding box center [731, 152] width 156 height 19
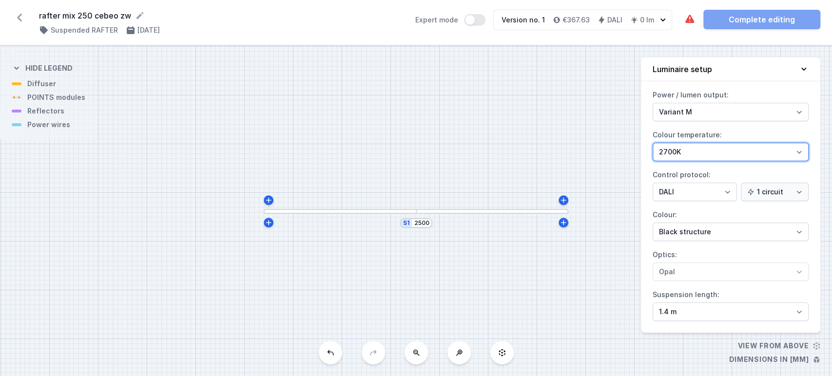
click at [653, 143] on select "2700K 3000K 4000K" at bounding box center [731, 152] width 156 height 19
drag, startPoint x: 805, startPoint y: 70, endPoint x: 800, endPoint y: 72, distance: 5.7
click at [803, 70] on icon at bounding box center [804, 69] width 10 height 10
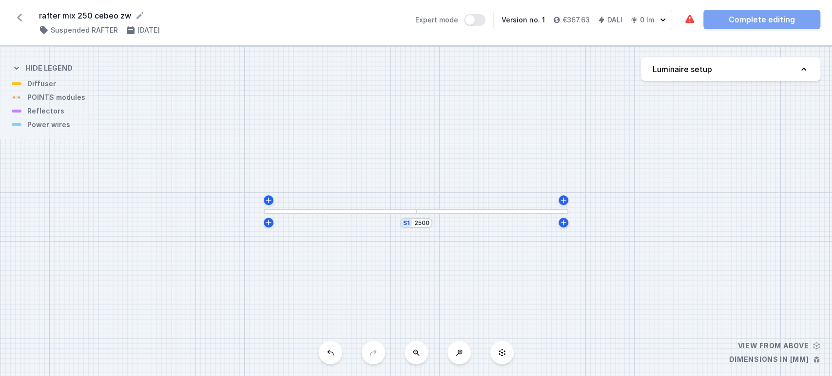
click at [476, 210] on div at bounding box center [492, 211] width 153 height 5
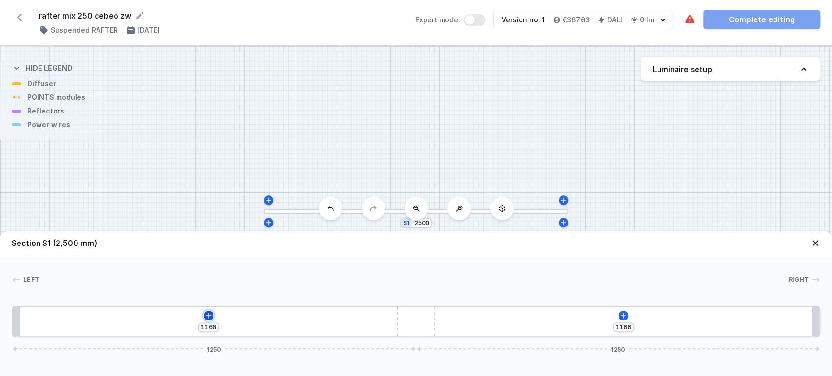
click at [206, 319] on icon at bounding box center [209, 316] width 8 height 8
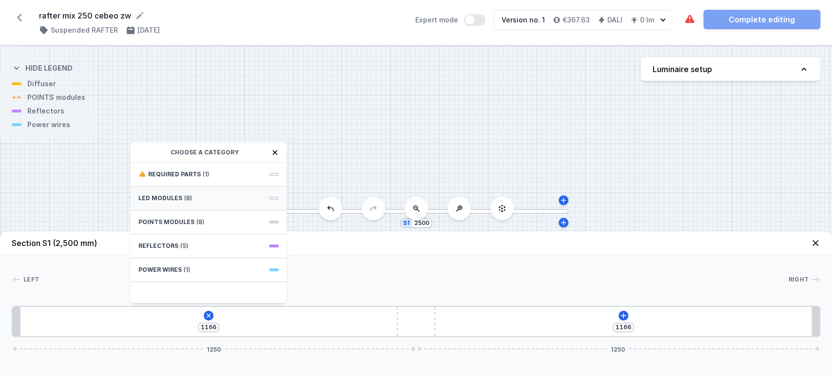
click at [187, 196] on span "(8)" at bounding box center [188, 199] width 8 height 8
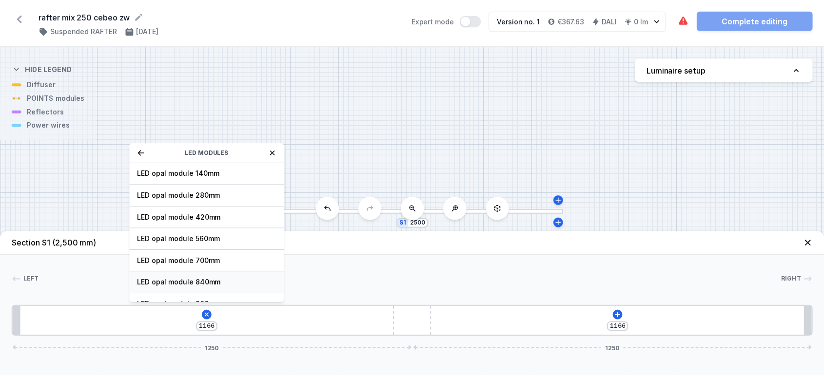
scroll to position [122, 0]
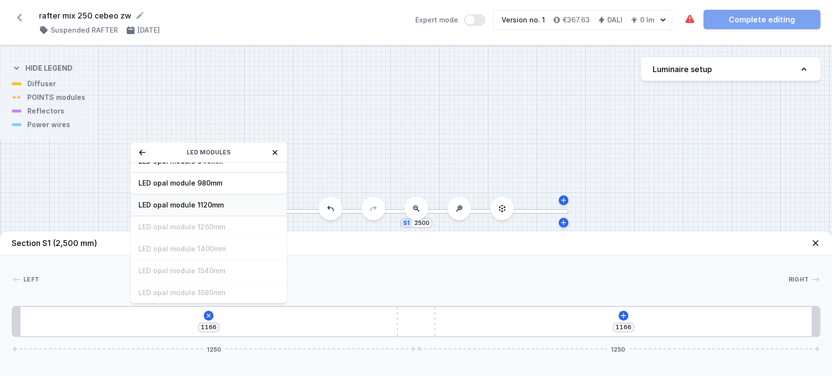
click at [205, 209] on span "LED opal module 1120mm" at bounding box center [208, 205] width 140 height 10
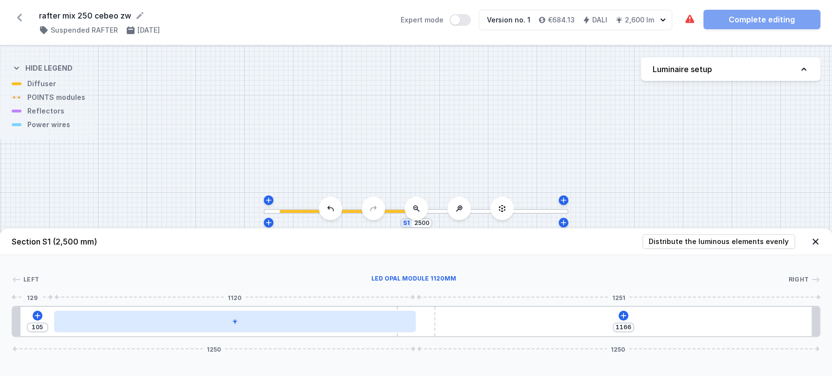
drag, startPoint x: 308, startPoint y: 313, endPoint x: 318, endPoint y: 312, distance: 9.9
click at [318, 312] on div at bounding box center [234, 321] width 361 height 21
click at [340, 323] on div at bounding box center [234, 321] width 361 height 21
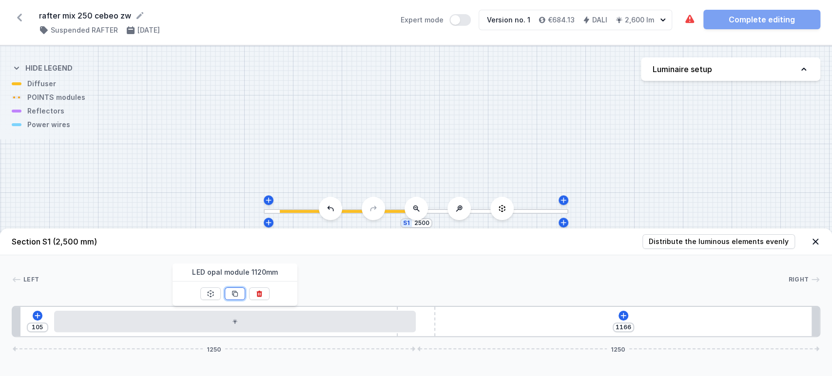
click at [242, 293] on button at bounding box center [235, 294] width 20 height 13
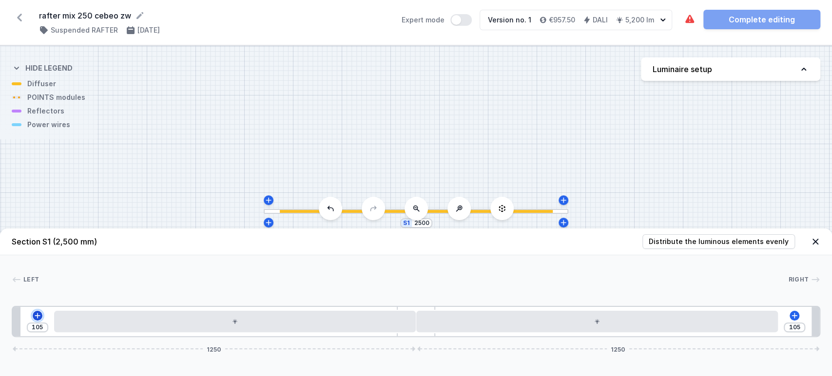
click at [38, 314] on icon at bounding box center [38, 316] width 8 height 8
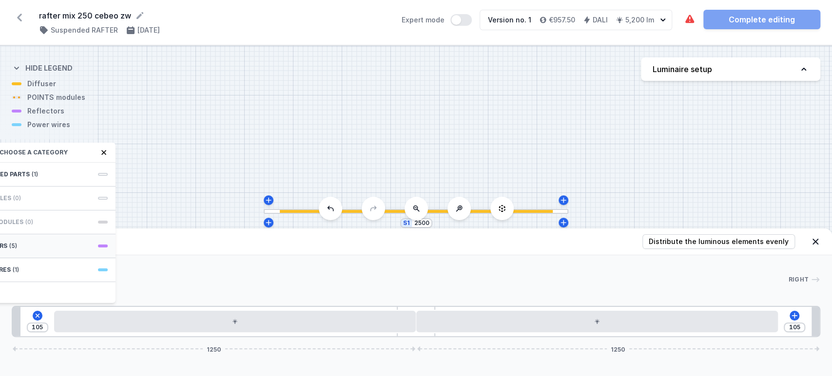
click at [28, 251] on div "Reflectors (5)" at bounding box center [38, 247] width 156 height 24
click at [46, 214] on span "PET next module 50°" at bounding box center [37, 218] width 140 height 10
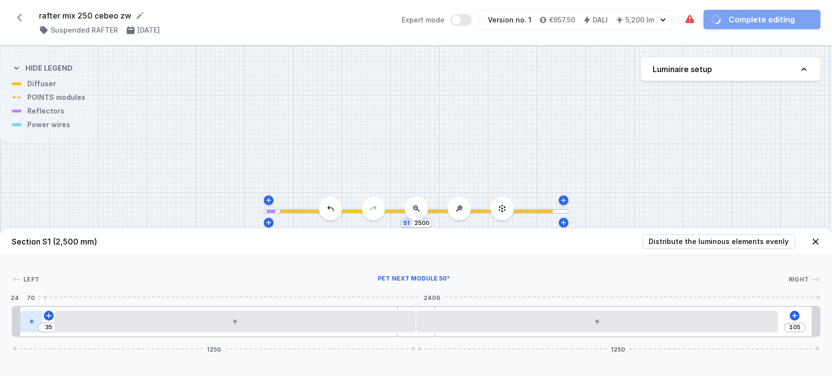
click at [30, 319] on icon at bounding box center [32, 322] width 6 height 6
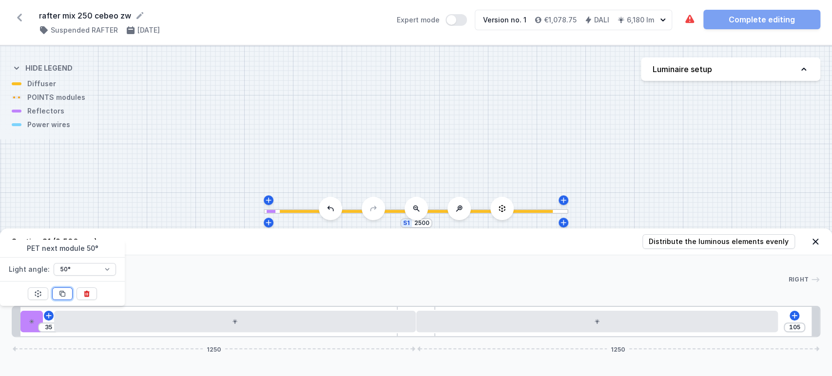
click at [64, 292] on icon at bounding box center [63, 294] width 8 height 8
click at [50, 315] on icon at bounding box center [49, 316] width 8 height 8
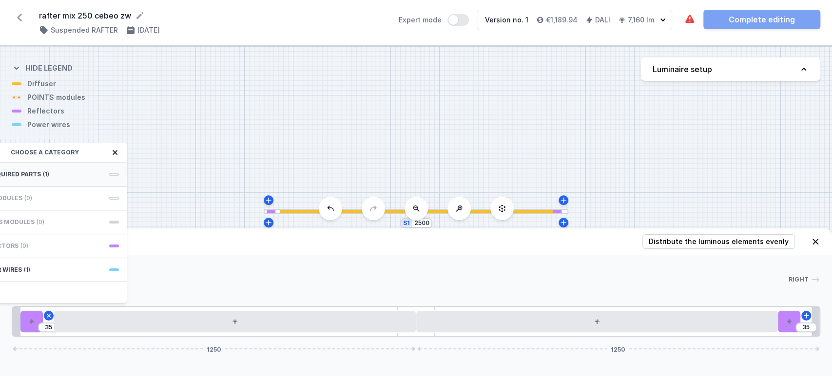
click at [71, 172] on div "Required parts (1)" at bounding box center [49, 175] width 156 height 24
click at [66, 176] on span "Power connection box with cable for RAFTER DA/SW - set 1.5m." at bounding box center [49, 179] width 140 height 20
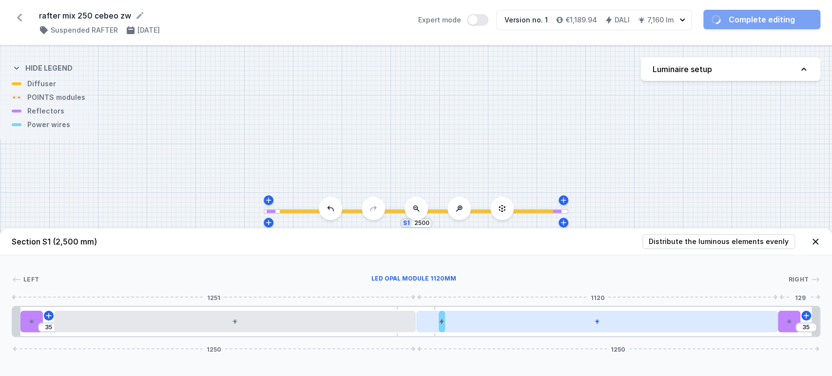
drag, startPoint x: 49, startPoint y: 321, endPoint x: 437, endPoint y: 325, distance: 388.1
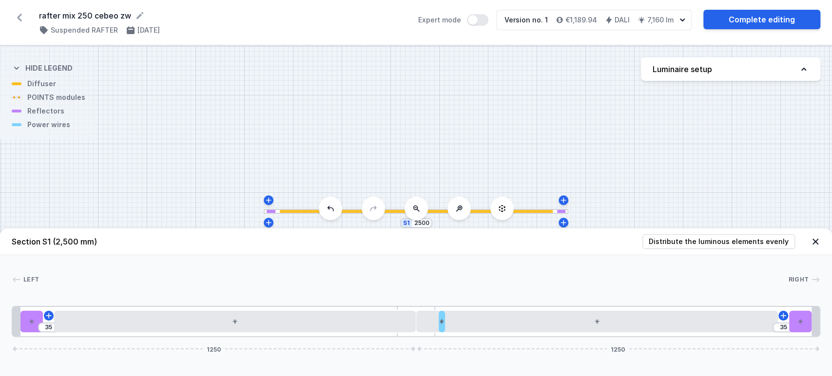
drag, startPoint x: 786, startPoint y: 318, endPoint x: 820, endPoint y: 319, distance: 33.6
click at [820, 319] on div "35 35 1250 1250" at bounding box center [416, 321] width 809 height 31
click at [766, 19] on link "Complete editing" at bounding box center [762, 20] width 117 height 20
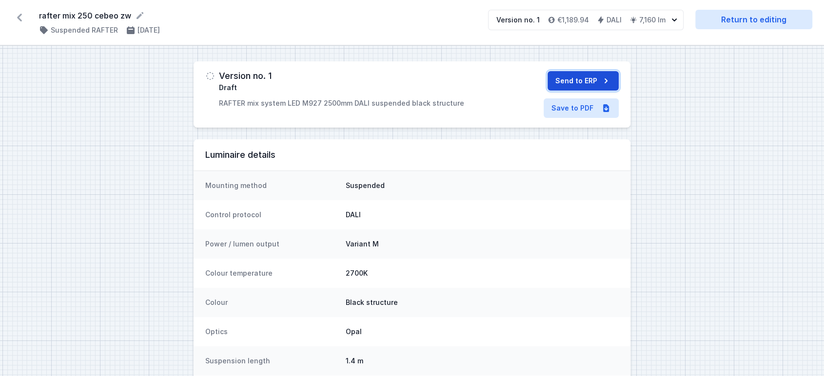
click at [584, 72] on button "Send to ERP" at bounding box center [583, 81] width 71 height 20
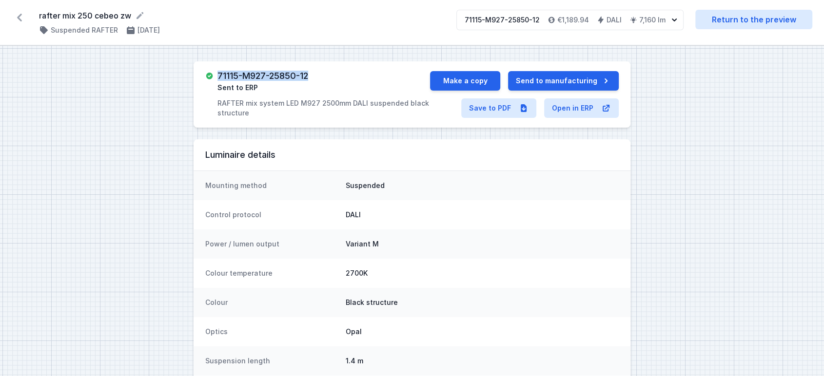
drag, startPoint x: 218, startPoint y: 74, endPoint x: 325, endPoint y: 77, distance: 106.8
click at [325, 76] on div "71115-M927-25850-12 Sent to ERP RAFTER mix system LED M927 2500mm DALI suspende…" at bounding box center [323, 94] width 213 height 47
copy h3 "71115-M927-25850-12"
click at [496, 103] on link "Save to PDF" at bounding box center [498, 108] width 75 height 20
